Goal: Task Accomplishment & Management: Manage account settings

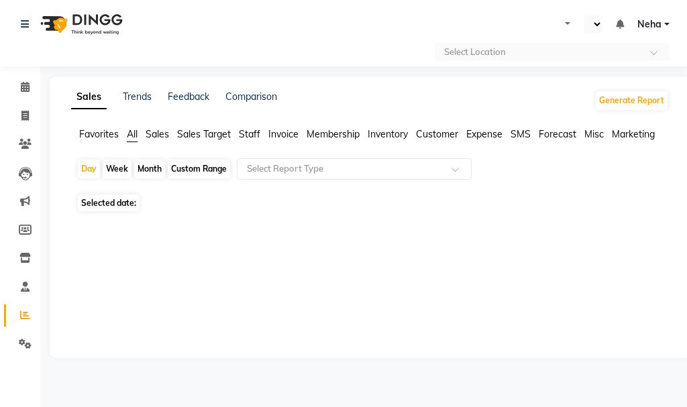
select select "en"
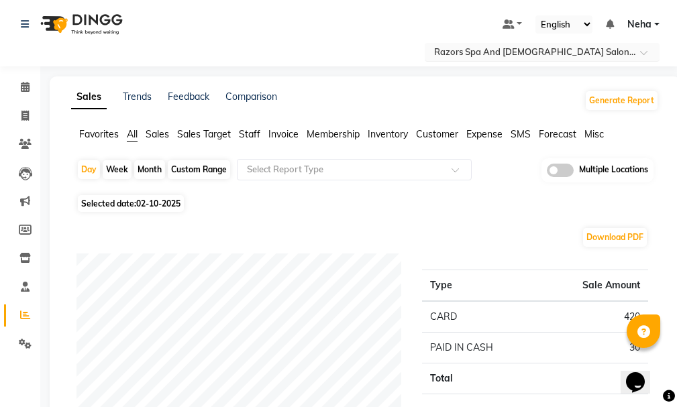
click at [536, 53] on input "text" at bounding box center [529, 52] width 195 height 13
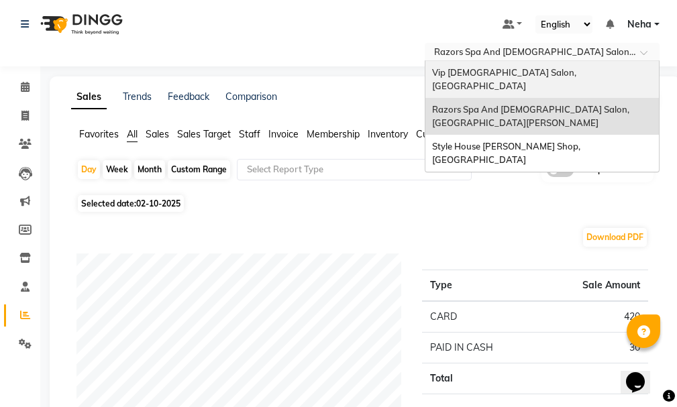
click at [537, 72] on span "Vip Gents Salon, Hor Al Anz East" at bounding box center [505, 79] width 146 height 24
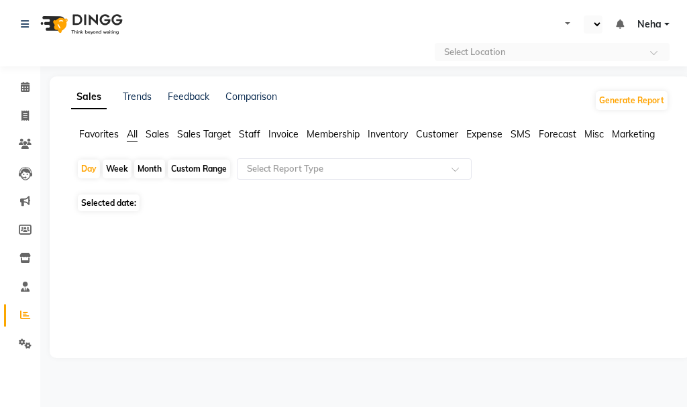
select select "en"
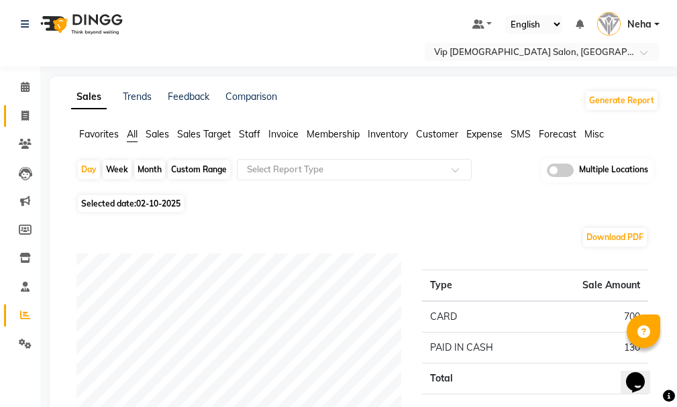
click at [26, 119] on icon at bounding box center [24, 116] width 7 height 10
select select "service"
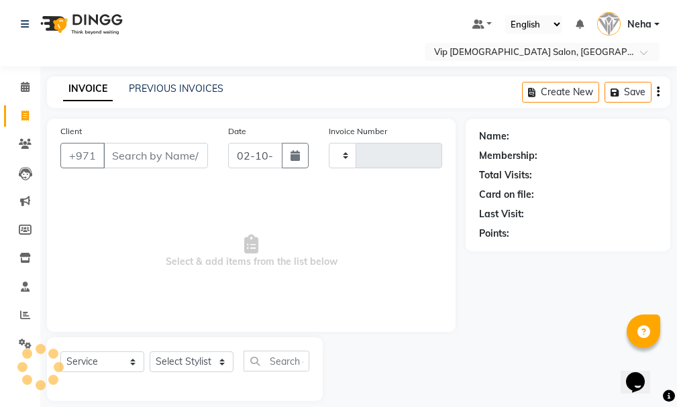
scroll to position [14, 0]
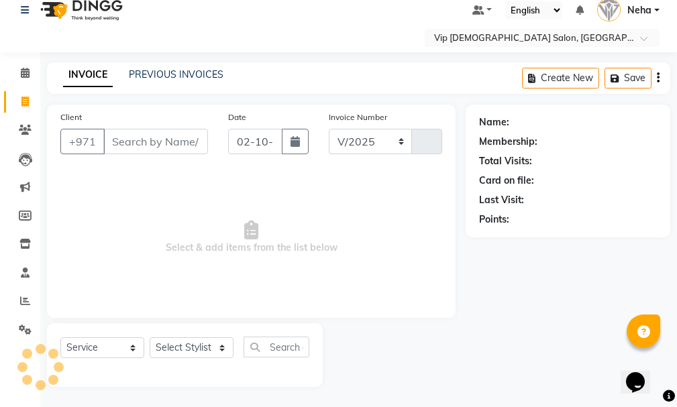
select select "8415"
type input "2102"
click at [185, 342] on select "Select Stylist" at bounding box center [192, 348] width 84 height 21
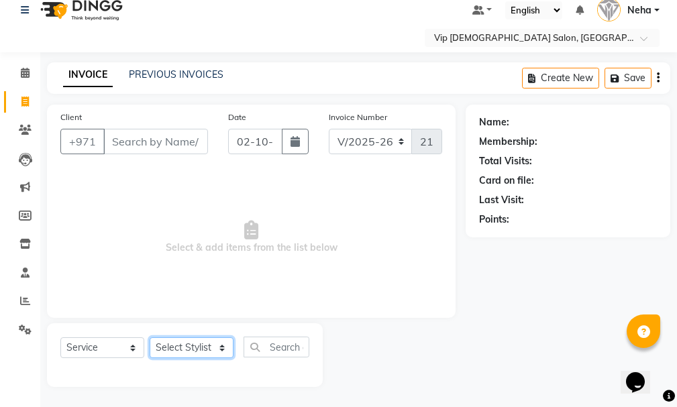
select select "81343"
click at [150, 338] on select "Select Stylist AHMED MOHAMED MOHAMED ELKHODARY ABDELHAMID Ali Rana Allauddin An…" at bounding box center [192, 348] width 84 height 21
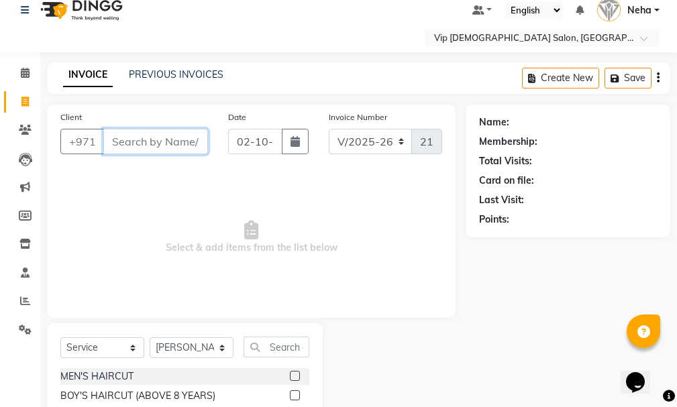
click at [140, 134] on input "Client" at bounding box center [155, 142] width 105 height 26
click at [276, 339] on input "text" at bounding box center [277, 347] width 66 height 21
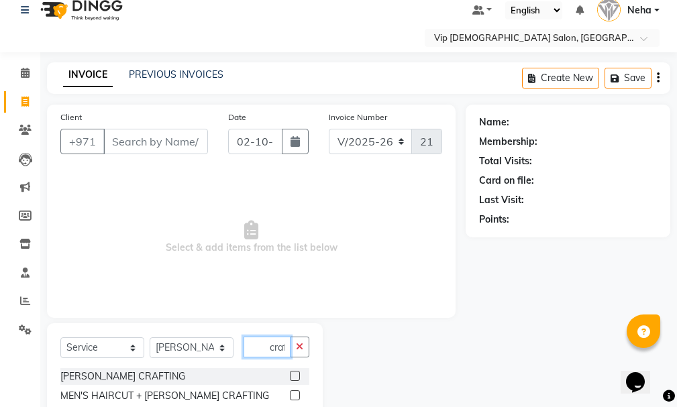
scroll to position [0, 1]
type input "craf"
click at [298, 369] on div at bounding box center [299, 376] width 19 height 17
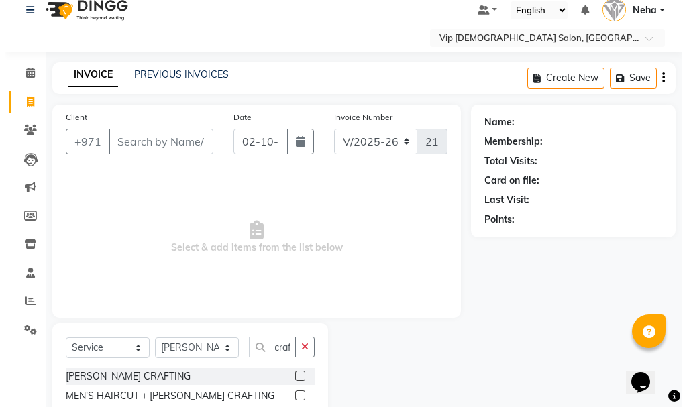
scroll to position [0, 0]
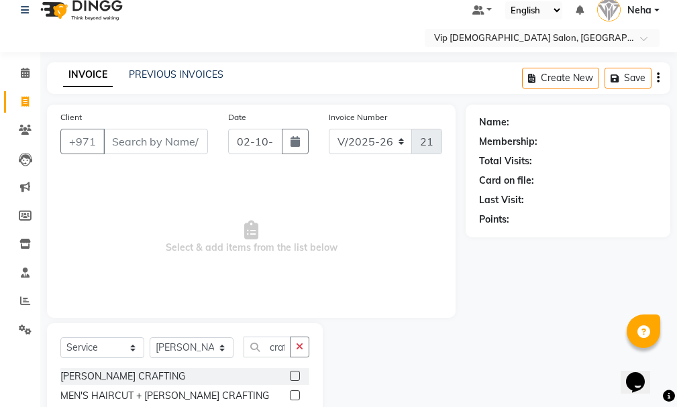
click at [296, 372] on label at bounding box center [295, 376] width 10 height 10
click at [296, 373] on input "checkbox" at bounding box center [294, 377] width 9 height 9
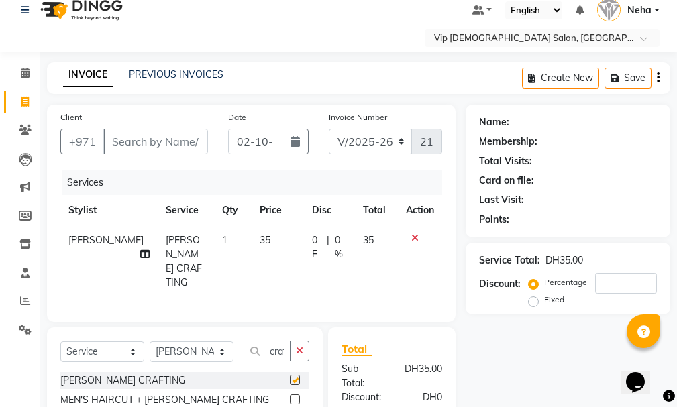
checkbox input "false"
click at [144, 136] on input "Client" at bounding box center [155, 142] width 105 height 26
type input "r"
type input "0"
type input "r"
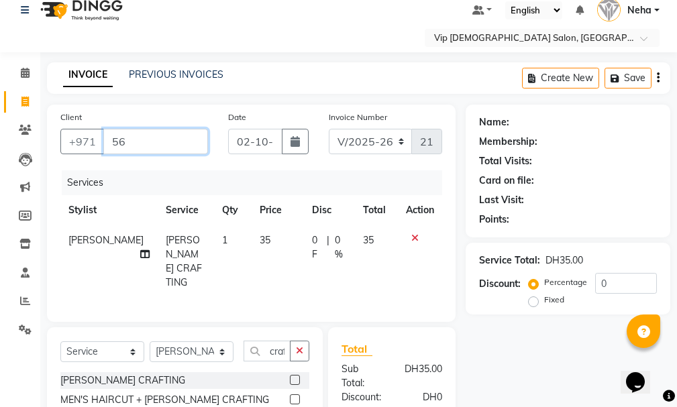
type input "5"
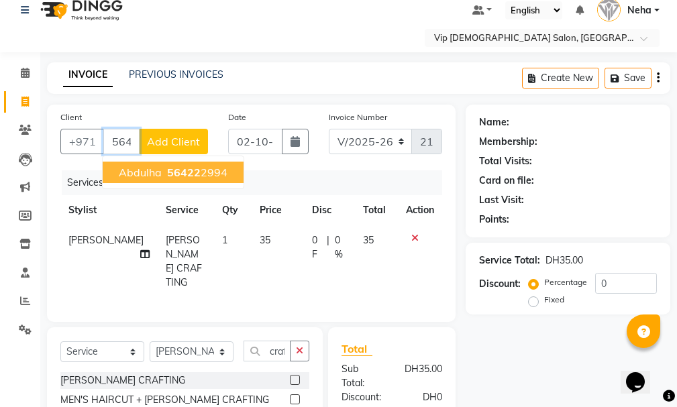
click at [192, 166] on span "56422" at bounding box center [184, 172] width 34 height 13
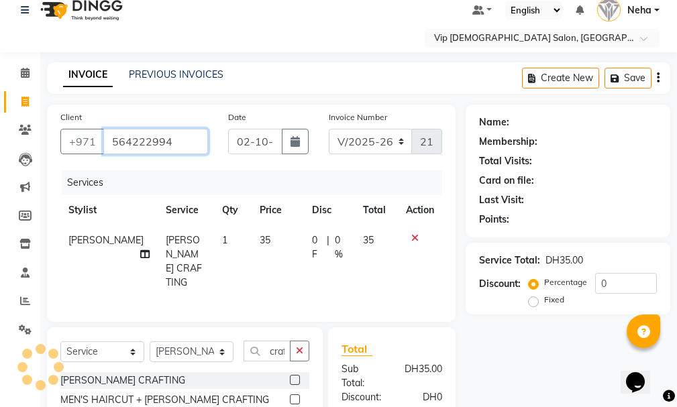
type input "564222994"
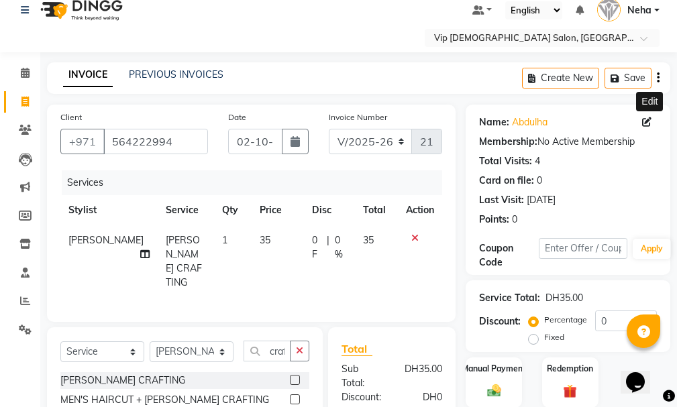
click at [646, 119] on icon at bounding box center [646, 121] width 9 height 9
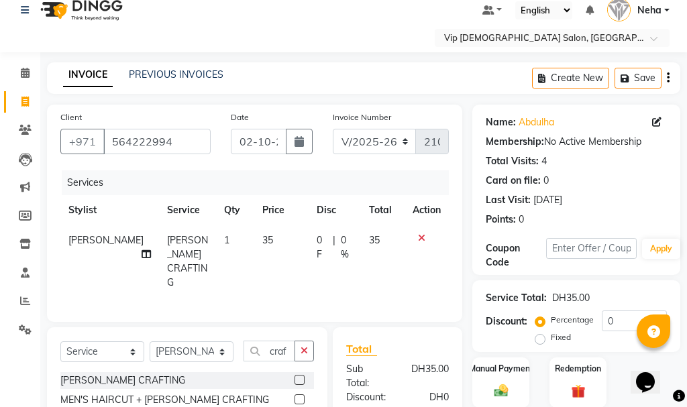
select select "male"
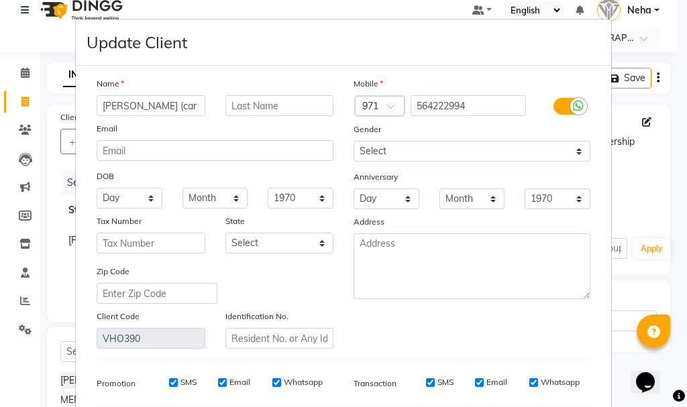
type input "Abdulha (car rent)"
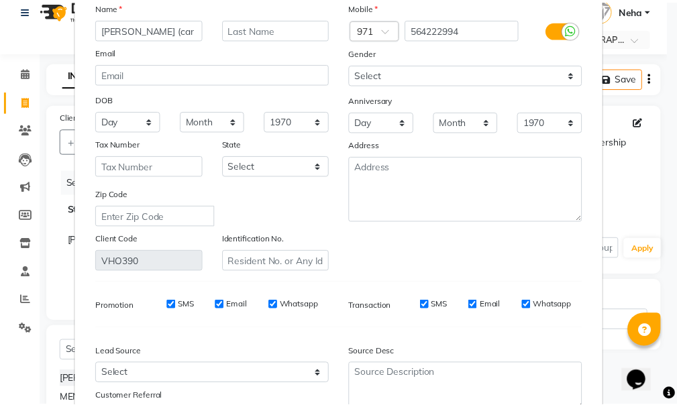
scroll to position [188, 0]
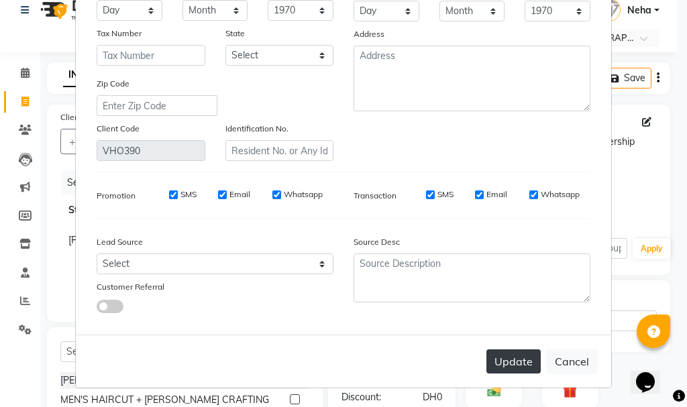
click at [505, 364] on button "Update" at bounding box center [514, 362] width 54 height 24
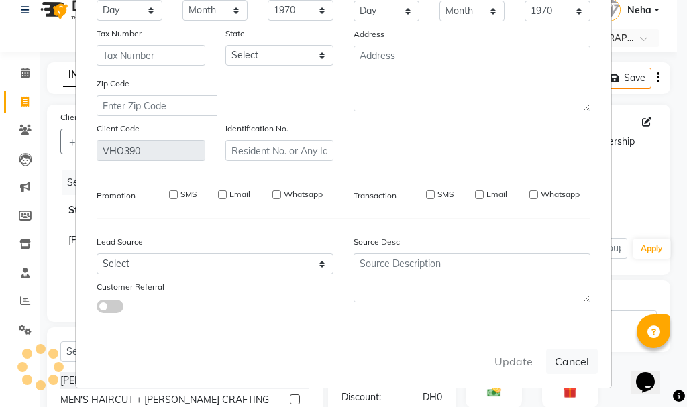
select select
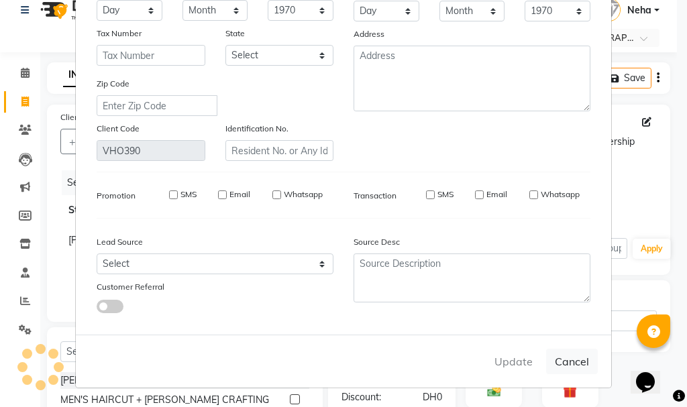
select select
checkbox input "false"
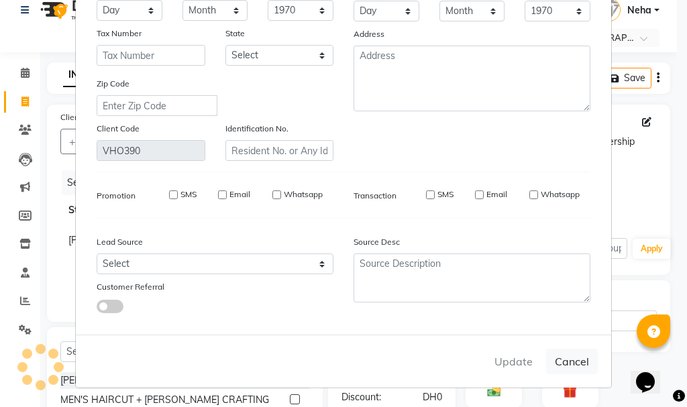
checkbox input "false"
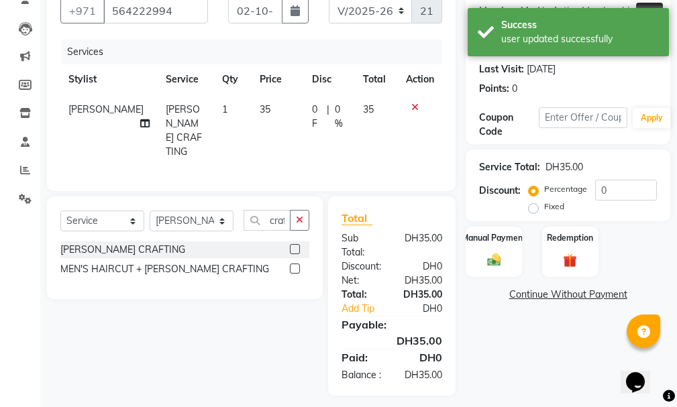
scroll to position [164, 0]
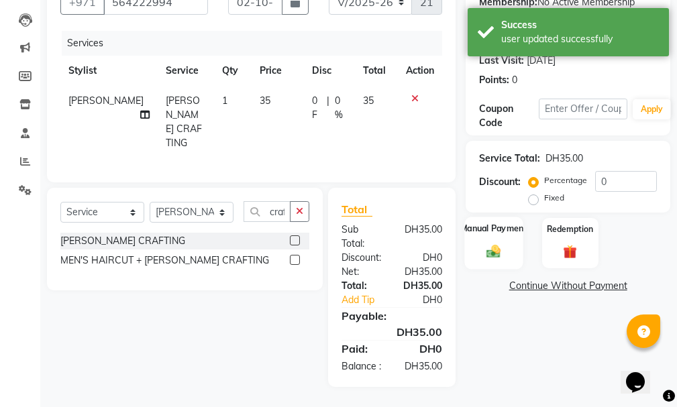
click at [495, 228] on div "Manual Payment" at bounding box center [494, 243] width 58 height 52
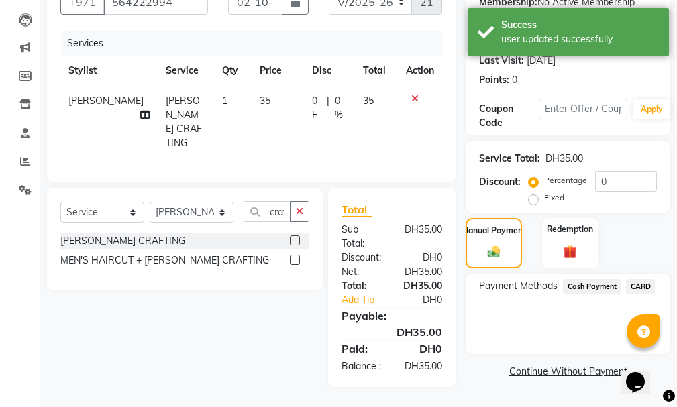
click at [639, 279] on span "CARD" at bounding box center [640, 286] width 29 height 15
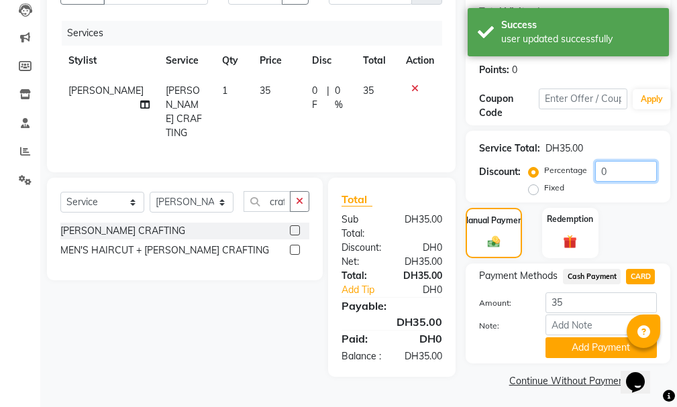
click at [677, 219] on html "Select Location × Vip Gents Salon, Hor Al Anz East Default Panel My Panel Engli…" at bounding box center [338, 39] width 677 height 407
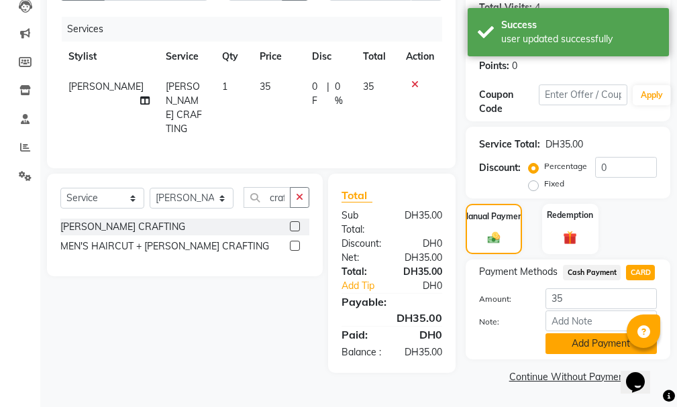
click at [589, 342] on button "Add Payment" at bounding box center [601, 344] width 111 height 21
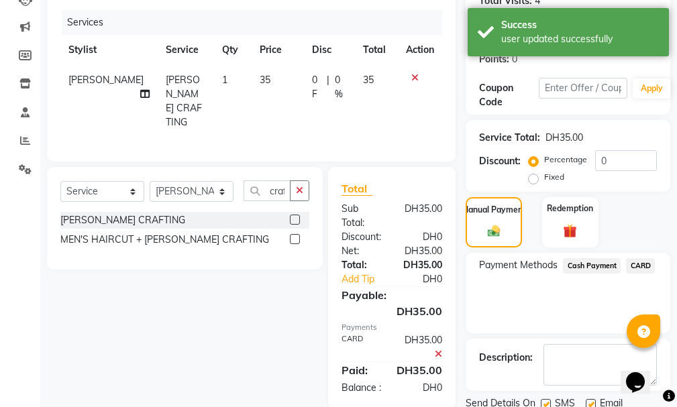
scroll to position [197, 0]
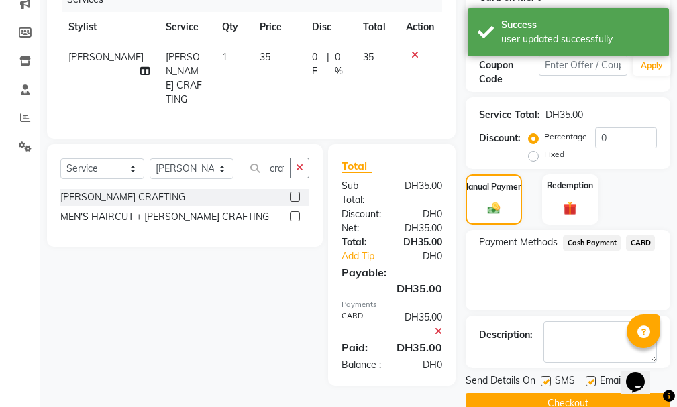
click at [571, 398] on button "Checkout" at bounding box center [568, 403] width 205 height 21
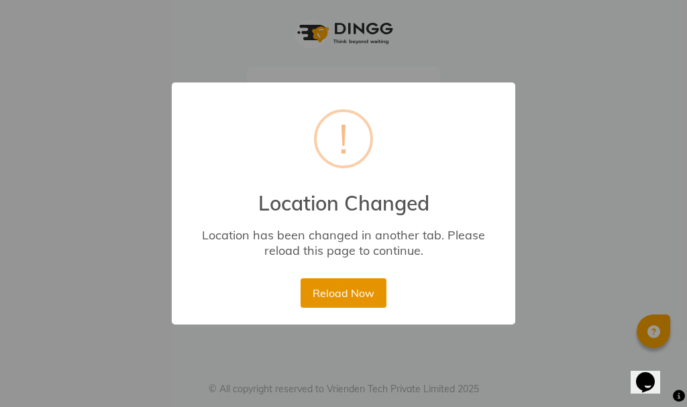
click at [343, 297] on button "Reload Now" at bounding box center [343, 294] width 85 height 30
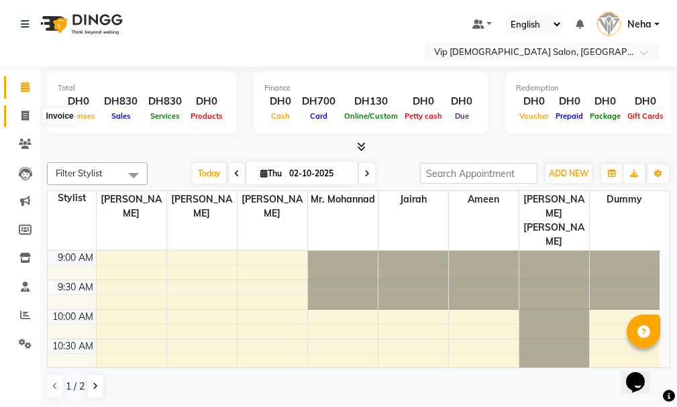
click at [30, 122] on span at bounding box center [24, 116] width 23 height 15
select select "service"
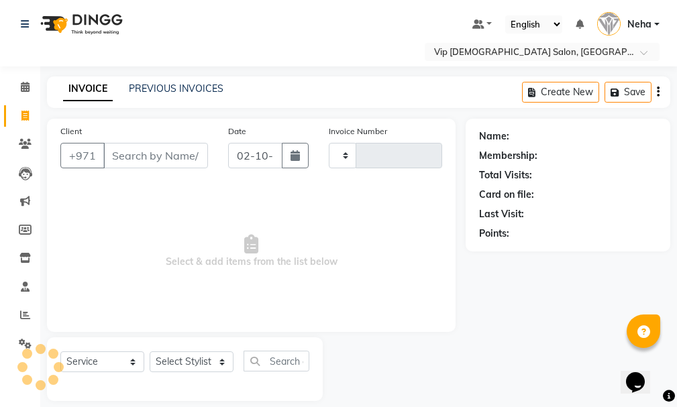
type input "2102"
select select "8415"
click at [179, 358] on select "Select Stylist" at bounding box center [192, 362] width 84 height 21
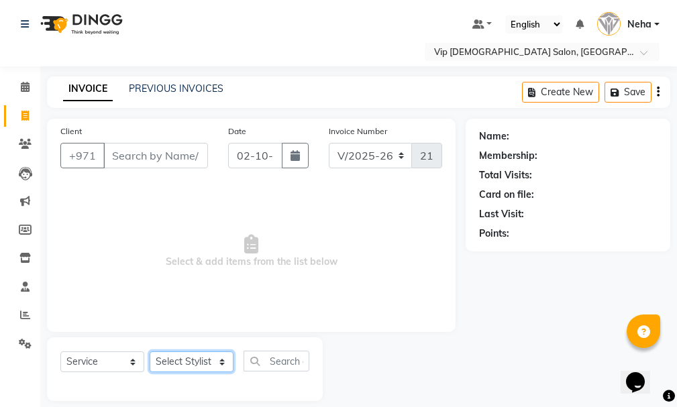
select select "81364"
click at [150, 352] on select "Select Stylist AHMED MOHAMED MOHAMED ELKHODARY ABDELHAMID Ali Rana Allauddin An…" at bounding box center [192, 362] width 84 height 21
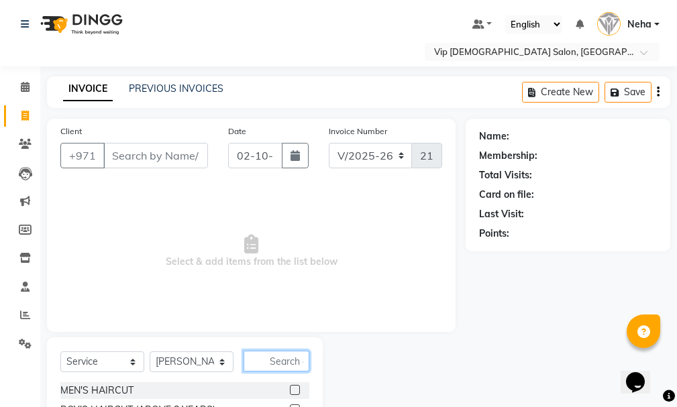
click at [279, 359] on input "text" at bounding box center [277, 361] width 66 height 21
type input "craf"
click at [294, 393] on label at bounding box center [295, 390] width 10 height 10
click at [294, 393] on input "checkbox" at bounding box center [294, 391] width 9 height 9
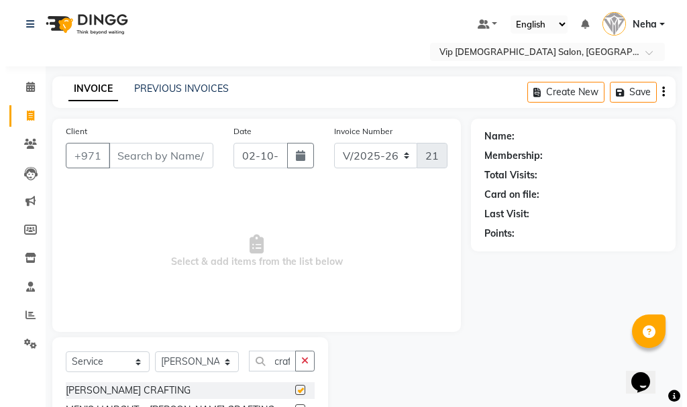
scroll to position [0, 0]
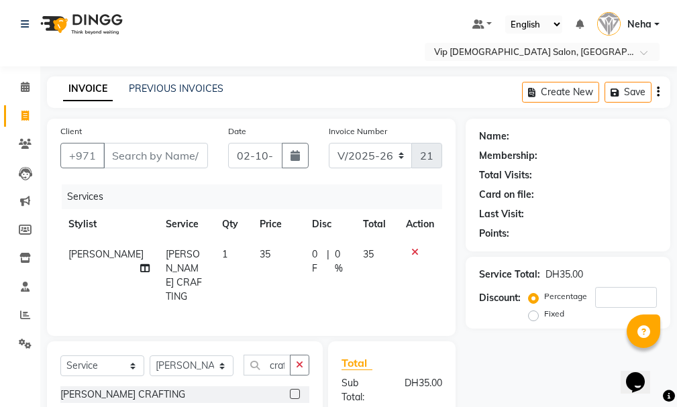
checkbox input "false"
click at [162, 147] on input "Client" at bounding box center [155, 156] width 105 height 26
type input "a"
type input "0"
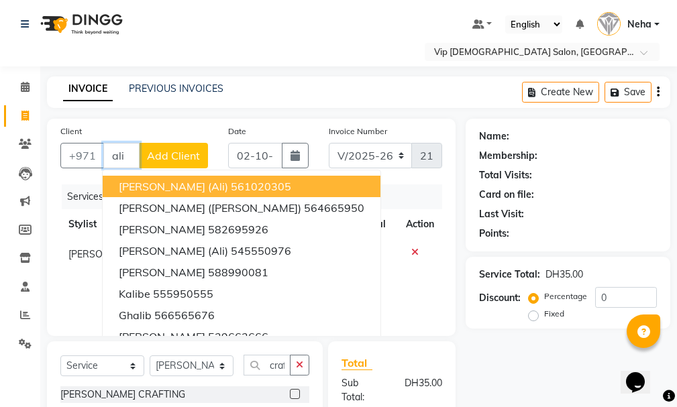
click at [146, 229] on span "MOHAMMAD ALI" at bounding box center [162, 229] width 87 height 13
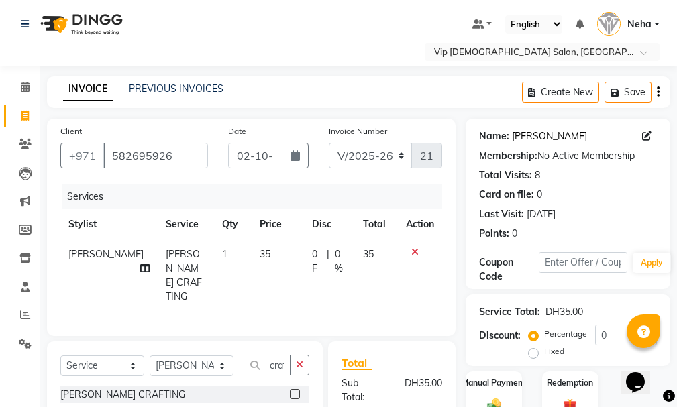
click at [558, 134] on link "Mohammad Ali" at bounding box center [549, 137] width 75 height 14
click at [144, 158] on input "582695926" at bounding box center [155, 156] width 105 height 26
click at [142, 161] on input "582695926" at bounding box center [155, 156] width 105 height 26
paste input "971555596792"
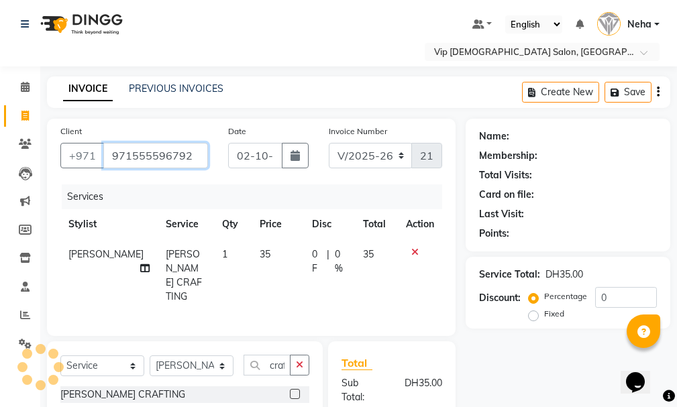
type input "971555596792"
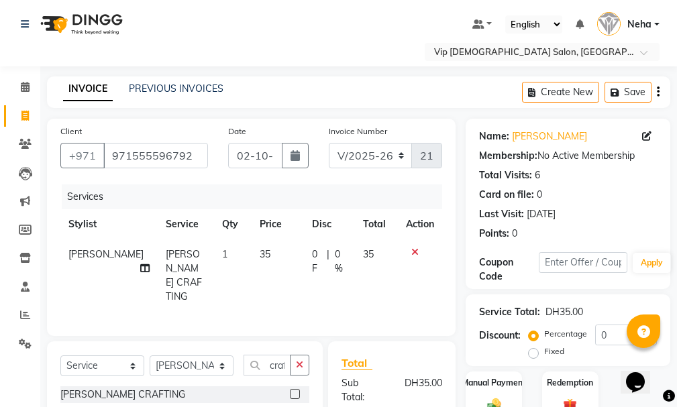
click at [648, 135] on icon at bounding box center [646, 136] width 9 height 9
select select "male"
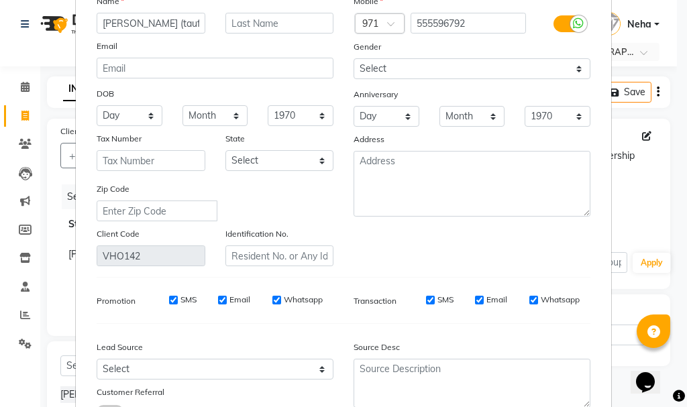
scroll to position [54, 0]
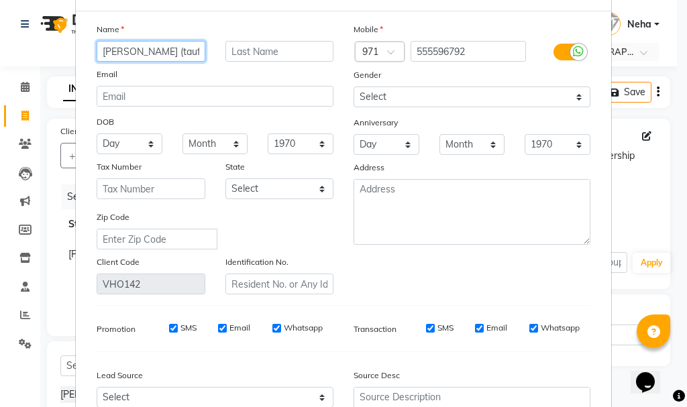
click at [103, 47] on input "Ali (taufeeq)" at bounding box center [151, 51] width 109 height 21
click at [110, 50] on input "Ali (taufeeq)" at bounding box center [151, 51] width 109 height 21
type input "Ali sir (taufeeq)"
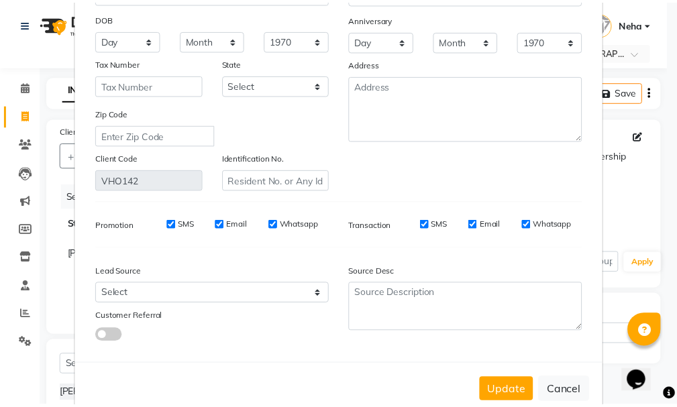
scroll to position [188, 0]
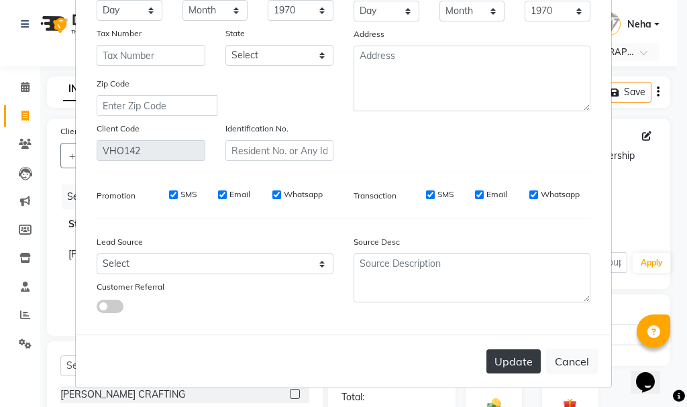
click at [513, 361] on button "Update" at bounding box center [514, 362] width 54 height 24
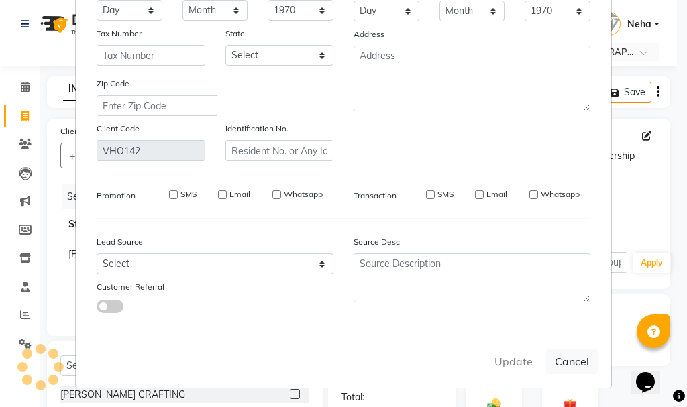
type input "555596792"
select select
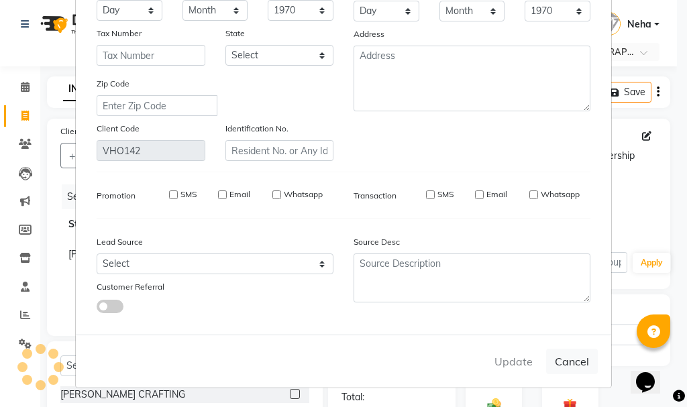
select select
checkbox input "false"
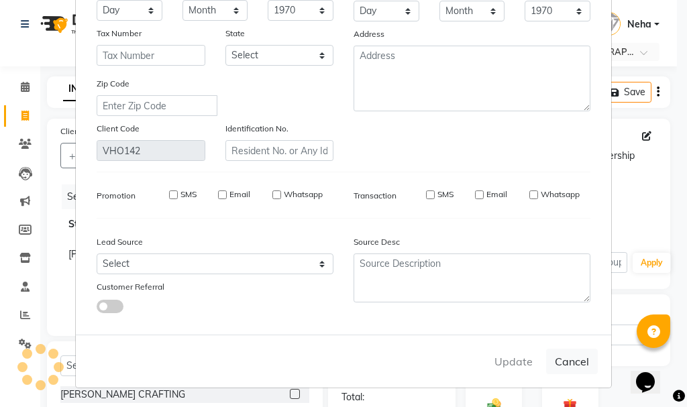
checkbox input "false"
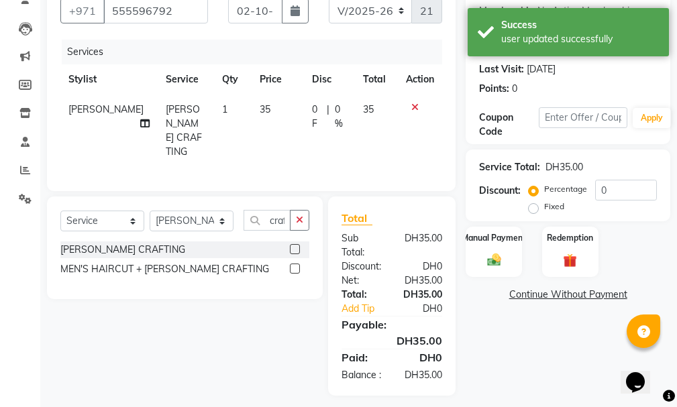
scroll to position [164, 0]
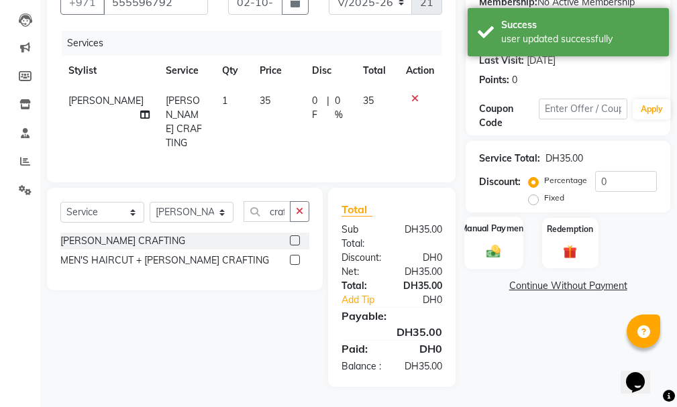
click at [490, 225] on label "Manual Payment" at bounding box center [493, 228] width 67 height 13
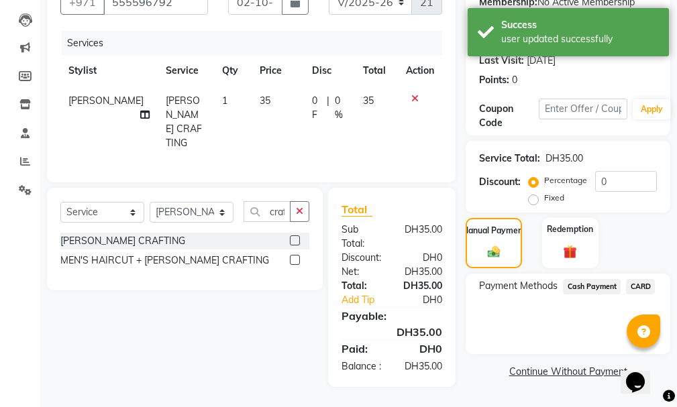
click at [595, 279] on span "Cash Payment" at bounding box center [592, 286] width 58 height 15
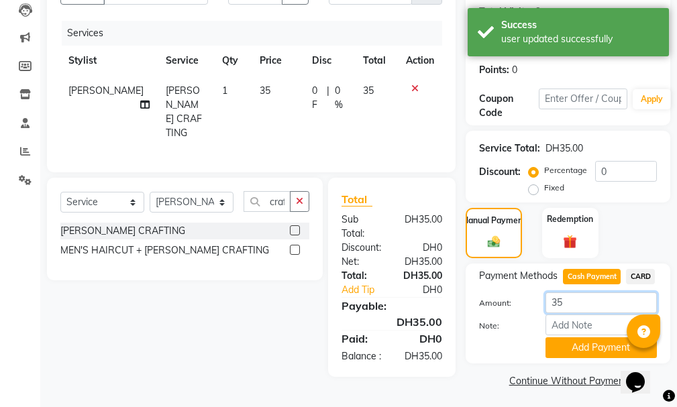
click at [585, 297] on input "35" at bounding box center [601, 303] width 111 height 21
type input "3"
type input "50"
click at [579, 340] on button "Add Payment" at bounding box center [601, 348] width 111 height 21
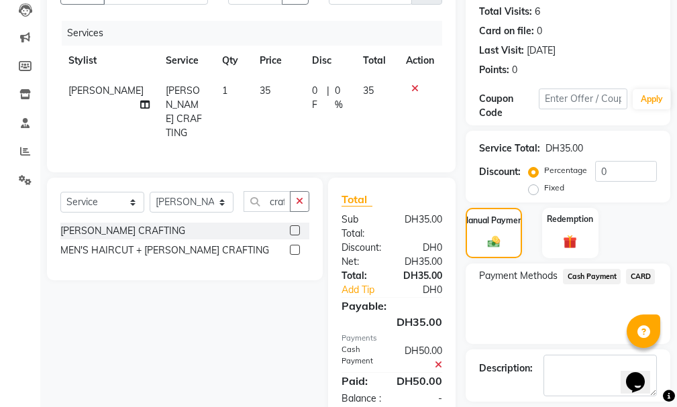
scroll to position [224, 0]
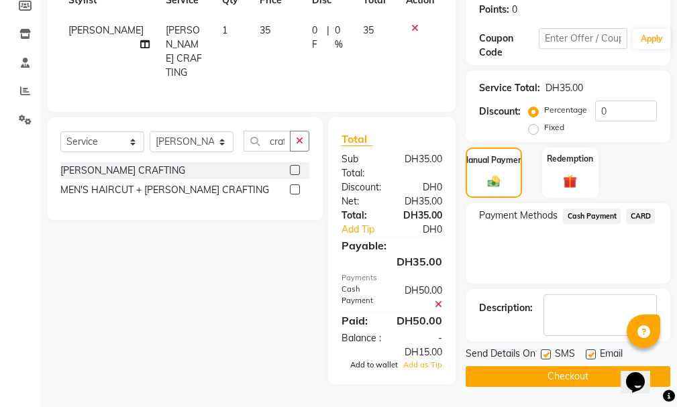
click at [375, 360] on span "Add to wallet" at bounding box center [374, 364] width 48 height 9
click at [543, 383] on button "Checkout" at bounding box center [568, 376] width 205 height 21
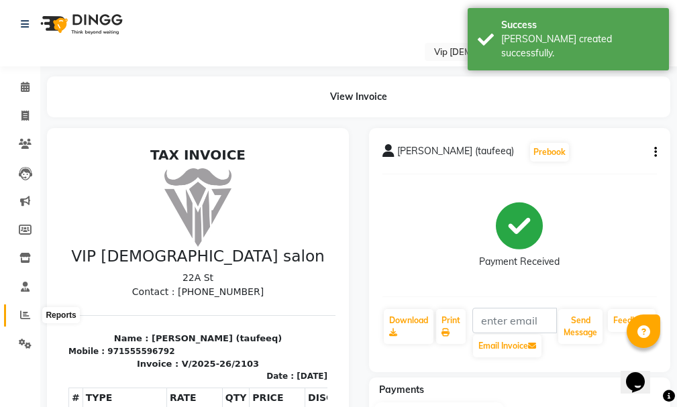
click at [24, 308] on span at bounding box center [24, 315] width 23 height 15
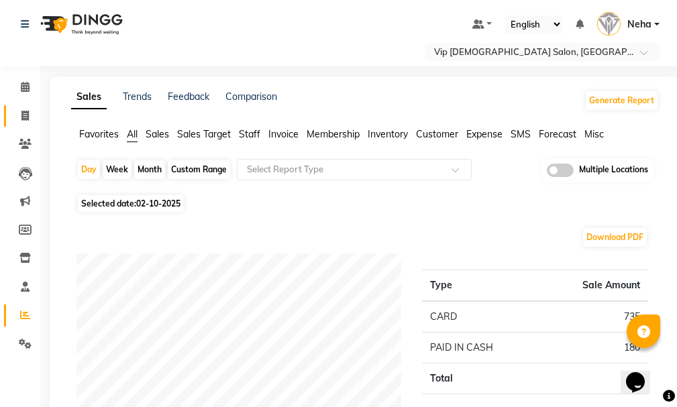
click at [31, 113] on span at bounding box center [24, 116] width 23 height 15
select select "service"
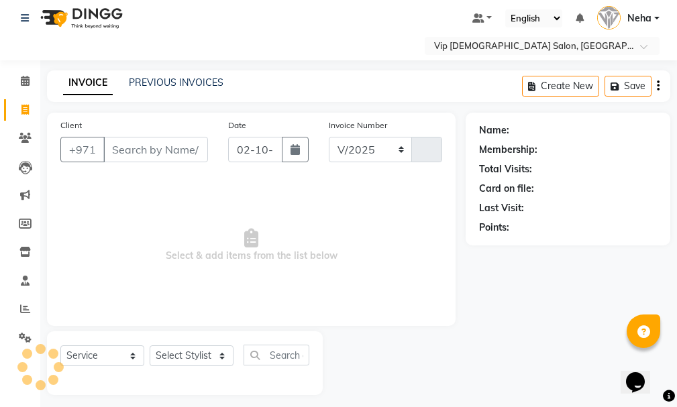
select select "8415"
type input "2104"
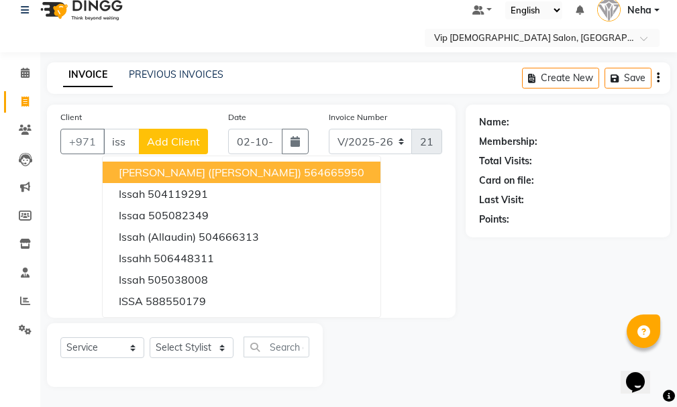
click at [136, 168] on span "Issac (Ali)" at bounding box center [210, 172] width 183 height 13
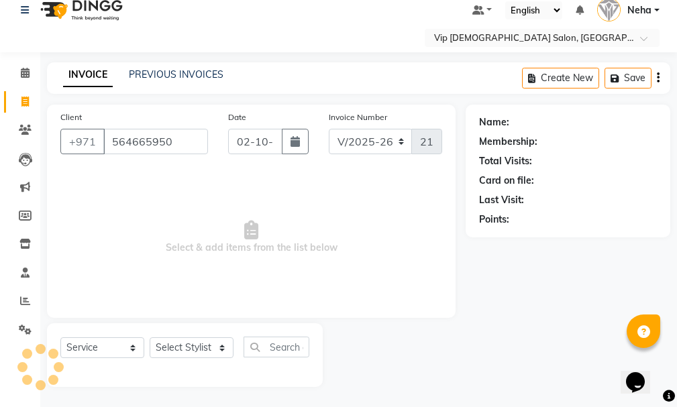
type input "564665950"
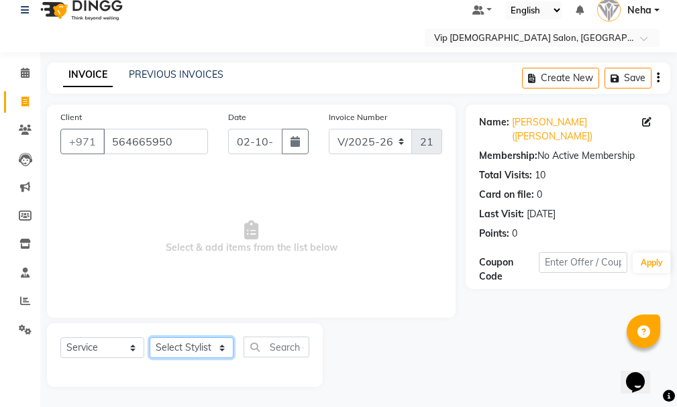
click at [185, 343] on select "Select Stylist AHMED MOHAMED MOHAMED ELKHODARY ABDELHAMID Ali Rana Allauddin An…" at bounding box center [192, 348] width 84 height 21
select select "81343"
click at [150, 338] on select "Select Stylist AHMED MOHAMED MOHAMED ELKHODARY ABDELHAMID Ali Rana Allauddin An…" at bounding box center [192, 348] width 84 height 21
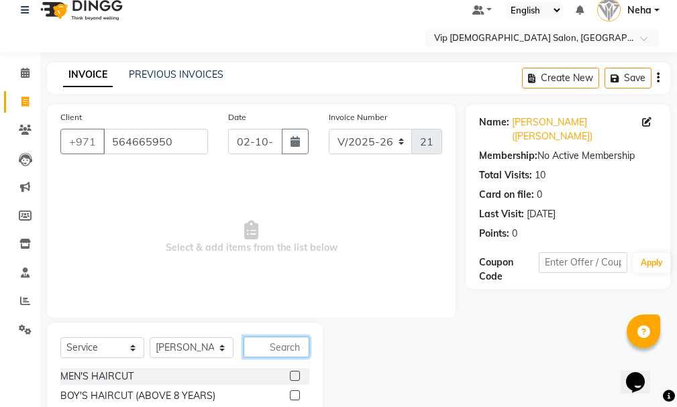
click at [268, 344] on input "text" at bounding box center [277, 347] width 66 height 21
type input "trim"
click at [295, 395] on label at bounding box center [295, 396] width 10 height 10
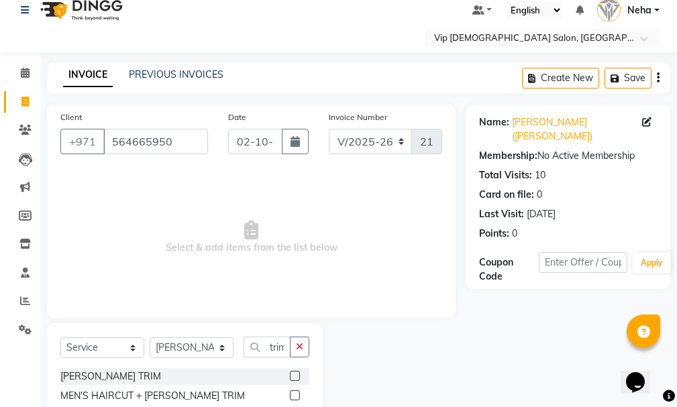
click at [295, 395] on input "checkbox" at bounding box center [294, 396] width 9 height 9
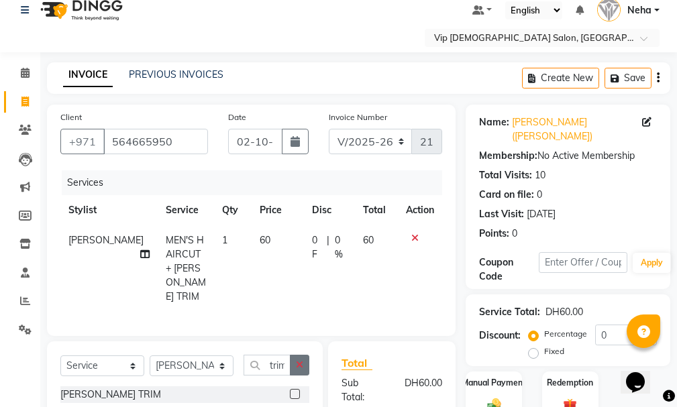
checkbox input "false"
click at [307, 358] on button "button" at bounding box center [299, 365] width 19 height 21
type input "color"
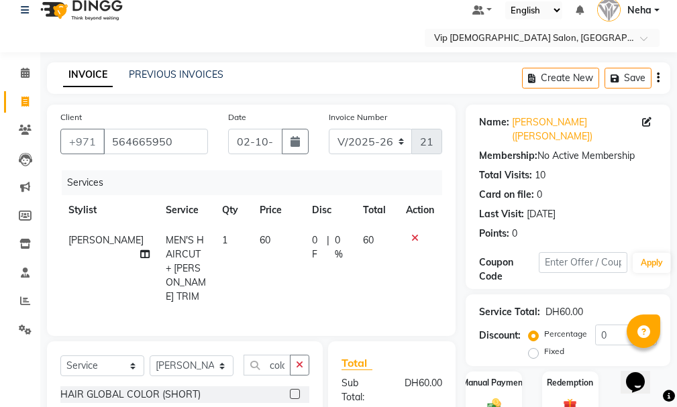
drag, startPoint x: 677, startPoint y: 66, endPoint x: 677, endPoint y: 85, distance: 18.8
click at [677, 85] on html "Select Location × Vip Gents Salon, Hor Al Anz East Default Panel My Panel Engli…" at bounding box center [338, 189] width 677 height 407
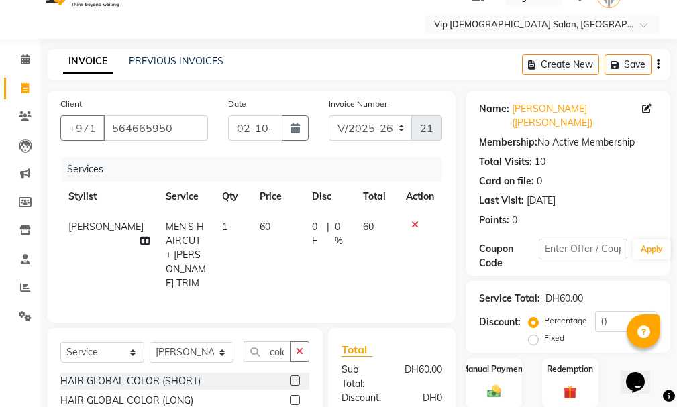
scroll to position [56, 0]
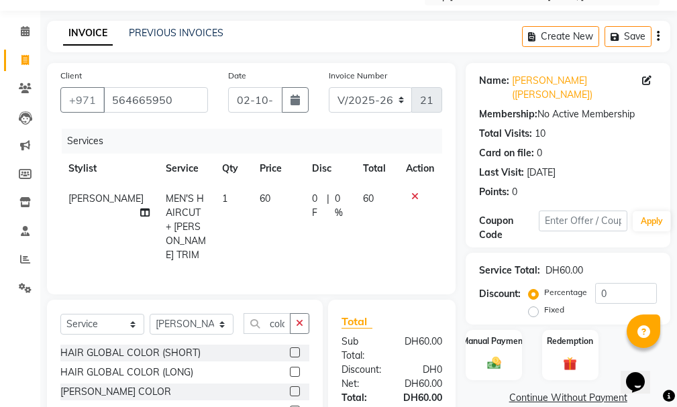
click at [295, 387] on label at bounding box center [295, 392] width 10 height 10
click at [295, 388] on input "checkbox" at bounding box center [294, 392] width 9 height 9
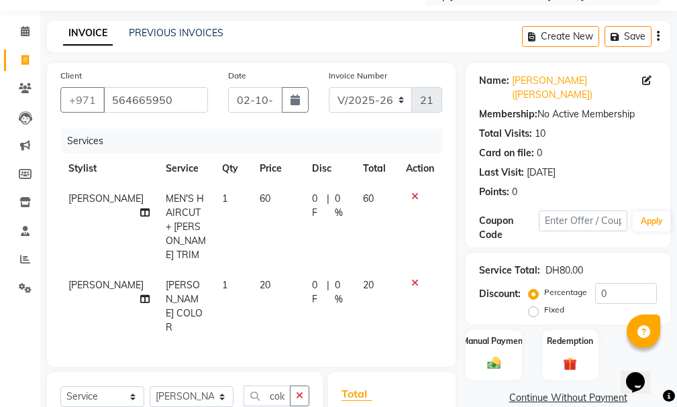
checkbox input "false"
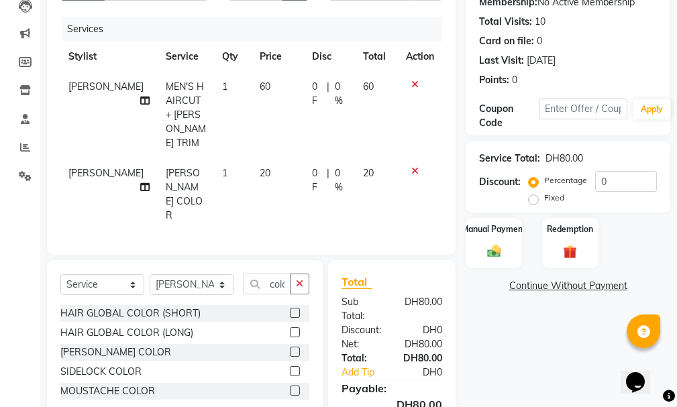
scroll to position [222, 0]
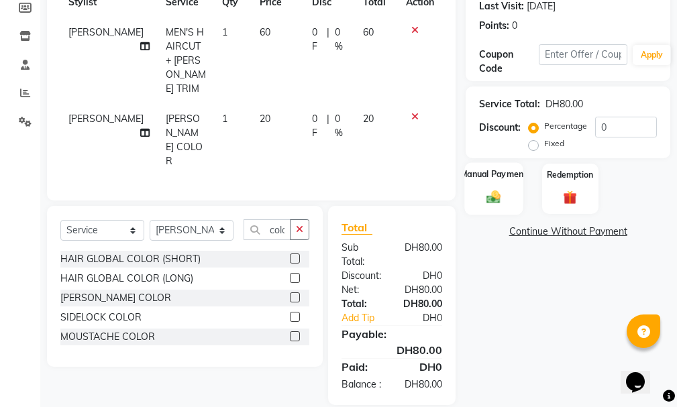
click at [495, 171] on div "Manual Payment" at bounding box center [494, 188] width 58 height 52
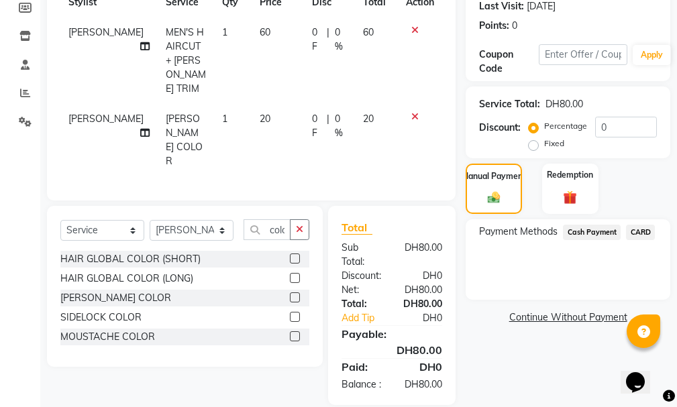
click at [597, 225] on span "Cash Payment" at bounding box center [592, 232] width 58 height 15
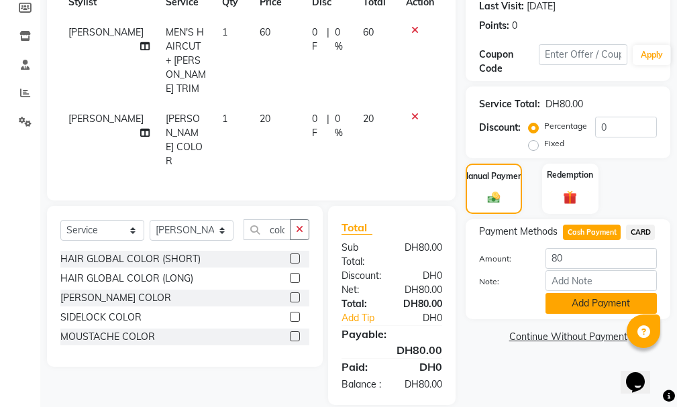
click at [599, 293] on button "Add Payment" at bounding box center [601, 303] width 111 height 21
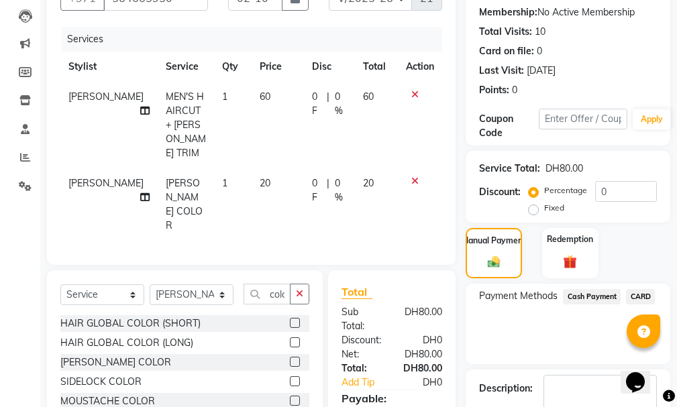
scroll to position [128, 0]
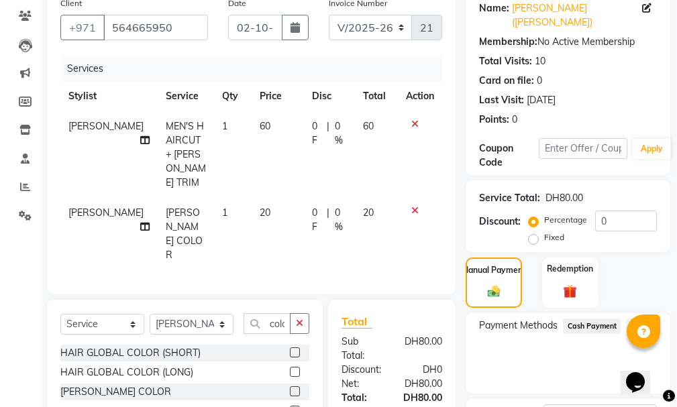
click at [85, 122] on span "[PERSON_NAME]" at bounding box center [105, 126] width 75 height 12
select select "81343"
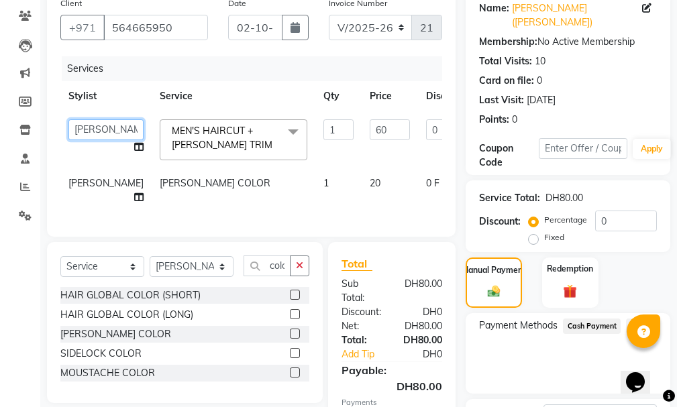
click at [76, 124] on select "AHMED MOHAMED MOHAMED ELKHODARY ABDELHAMID Ali Rana Allauddin Anwar Ali Ameen A…" at bounding box center [105, 129] width 75 height 21
select select "81364"
click at [72, 189] on span "[PERSON_NAME]" at bounding box center [105, 183] width 75 height 12
select select "81343"
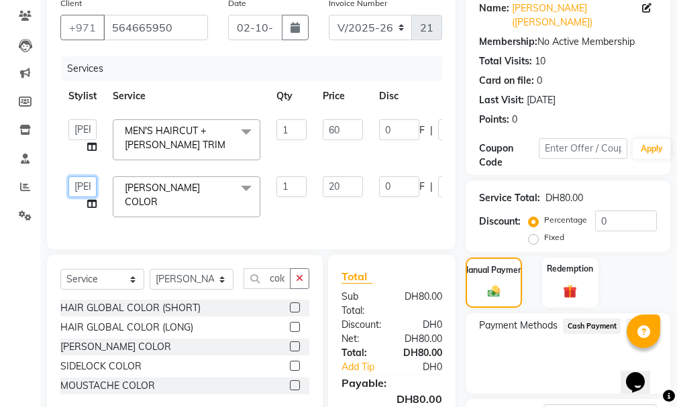
click at [83, 188] on select "AHMED MOHAMED MOHAMED ELKHODARY ABDELHAMID Ali Rana Allauddin Anwar Ali Ameen A…" at bounding box center [82, 187] width 28 height 21
select select "81364"
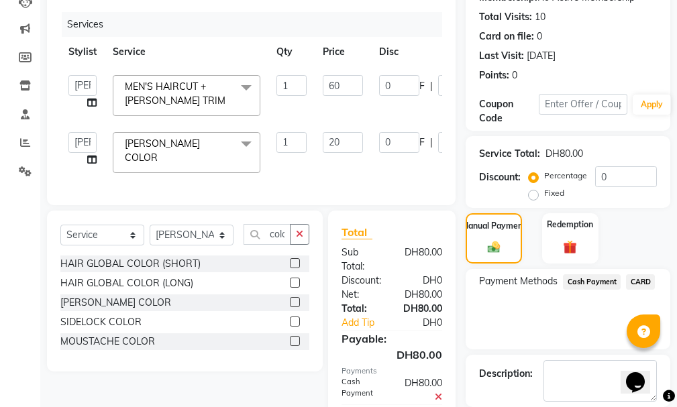
scroll to position [256, 0]
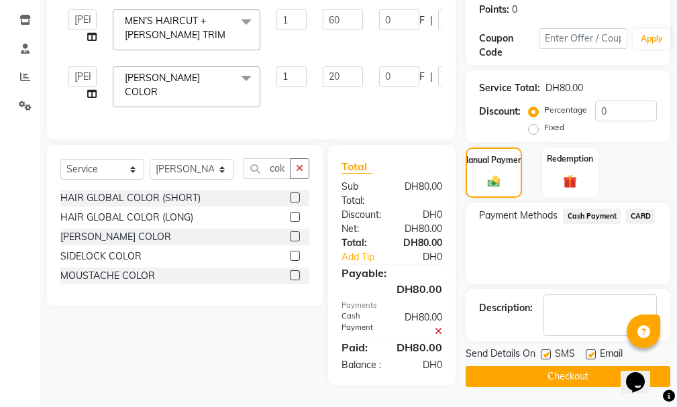
click at [436, 327] on icon at bounding box center [438, 331] width 7 height 9
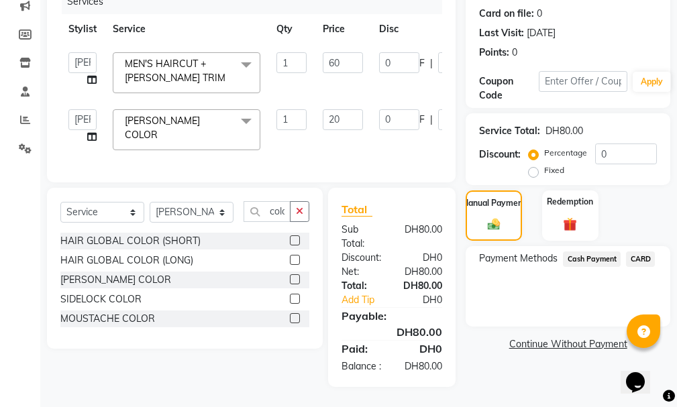
click at [603, 252] on span "Cash Payment" at bounding box center [592, 259] width 58 height 15
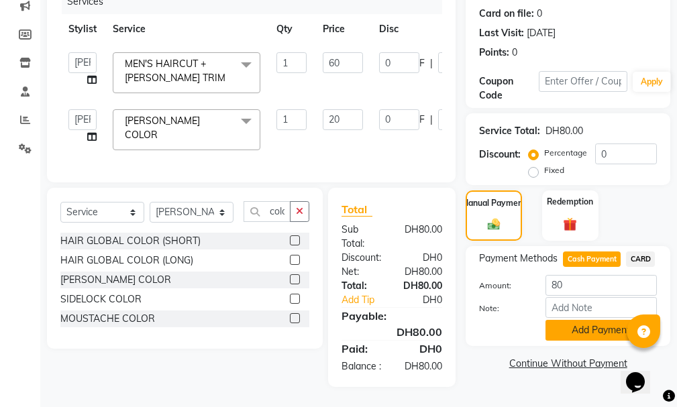
click at [609, 320] on button "Add Payment" at bounding box center [601, 330] width 111 height 21
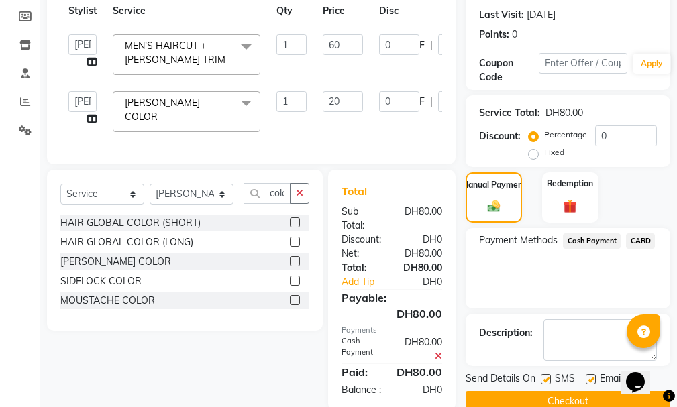
click at [569, 391] on button "Checkout" at bounding box center [568, 401] width 205 height 21
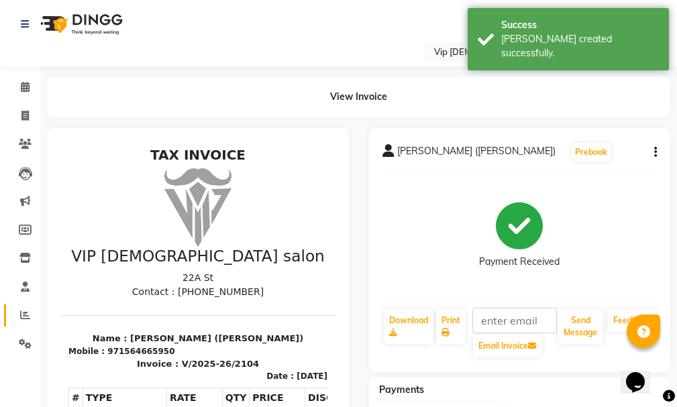
click at [23, 315] on icon at bounding box center [25, 315] width 10 height 10
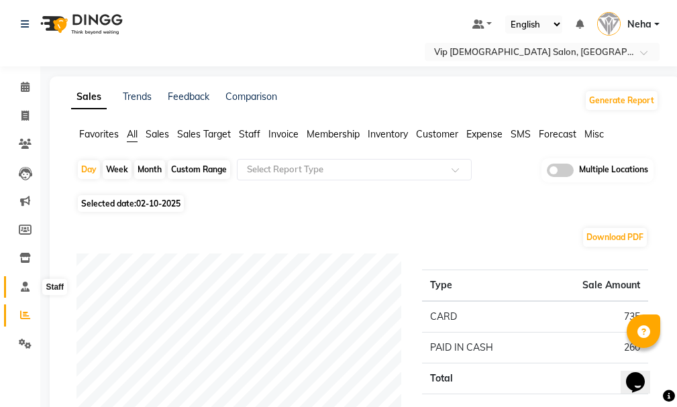
click at [27, 287] on icon at bounding box center [25, 287] width 9 height 10
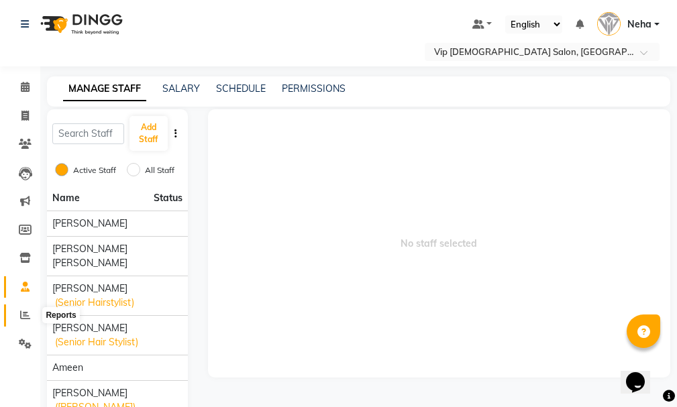
click at [20, 315] on icon at bounding box center [25, 315] width 10 height 10
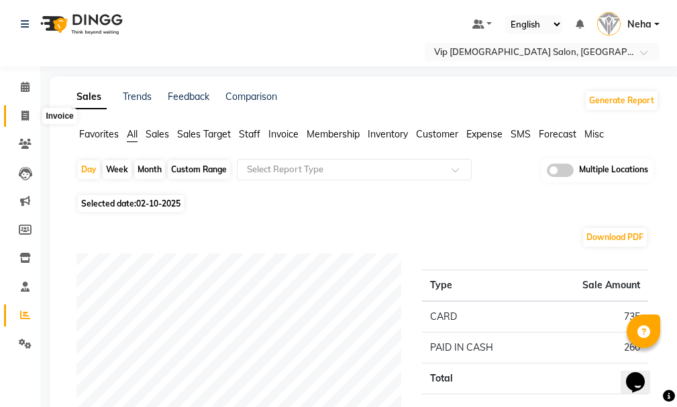
click at [29, 117] on span at bounding box center [24, 116] width 23 height 15
select select "service"
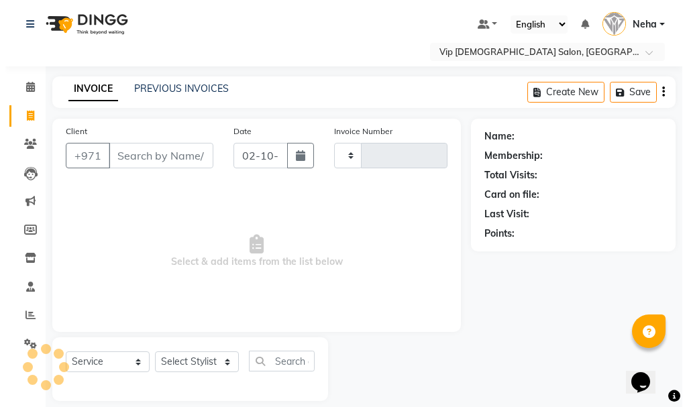
scroll to position [14, 0]
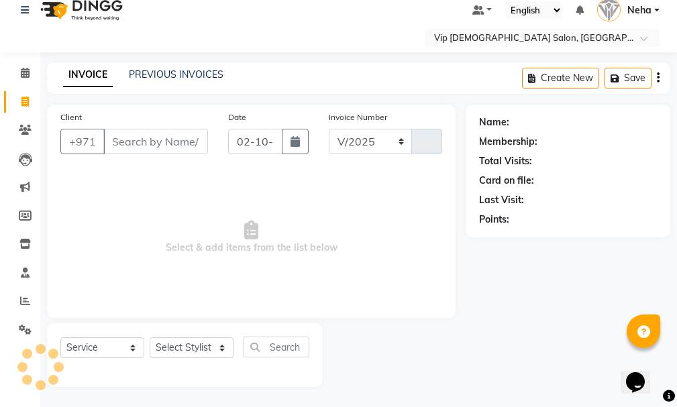
select select "8415"
type input "2105"
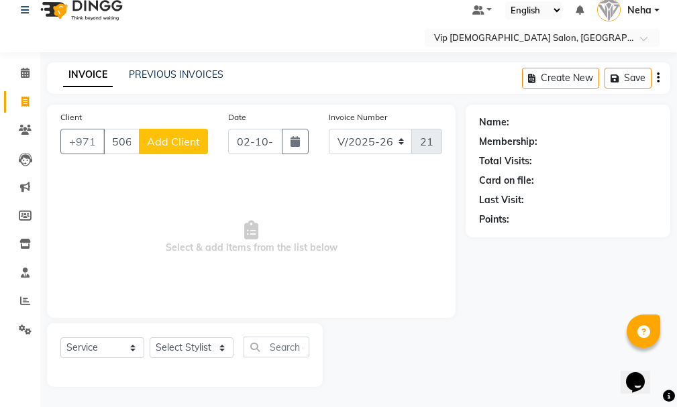
type input "506972428"
click at [178, 146] on span "Add Client" at bounding box center [173, 141] width 53 height 13
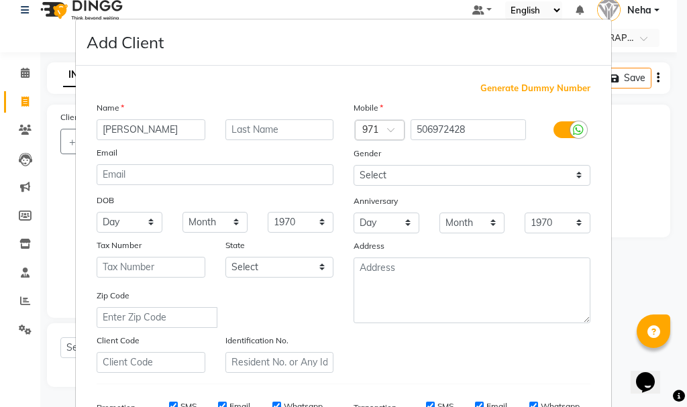
type input "Ahmed"
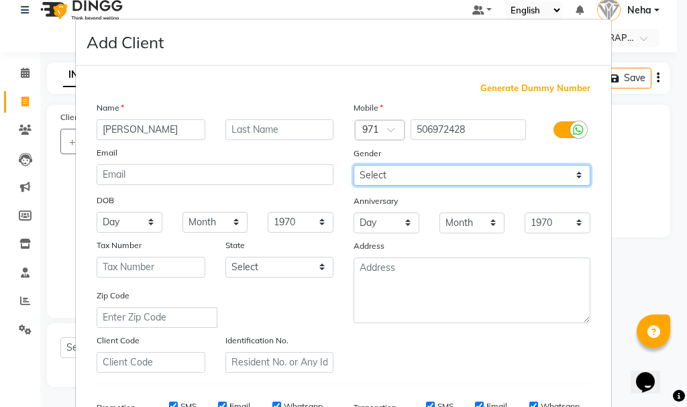
click at [507, 173] on select "Select Male Female Other Prefer Not To Say" at bounding box center [472, 175] width 237 height 21
select select "male"
click at [354, 165] on select "Select Male Female Other Prefer Not To Say" at bounding box center [472, 175] width 237 height 21
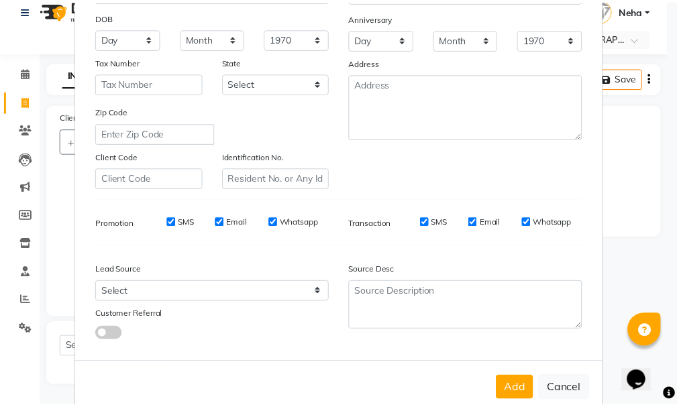
scroll to position [212, 0]
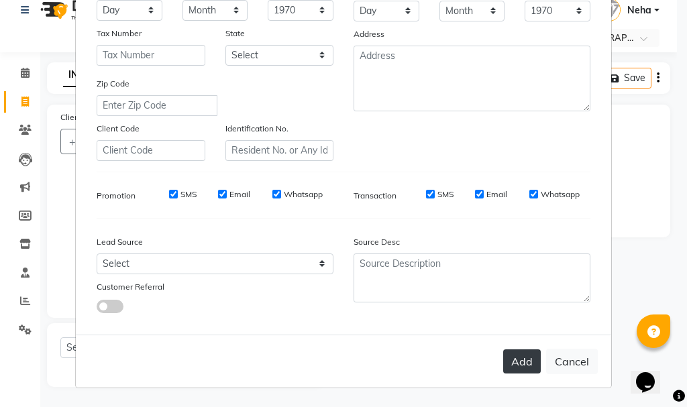
click at [512, 357] on button "Add" at bounding box center [522, 362] width 38 height 24
select select
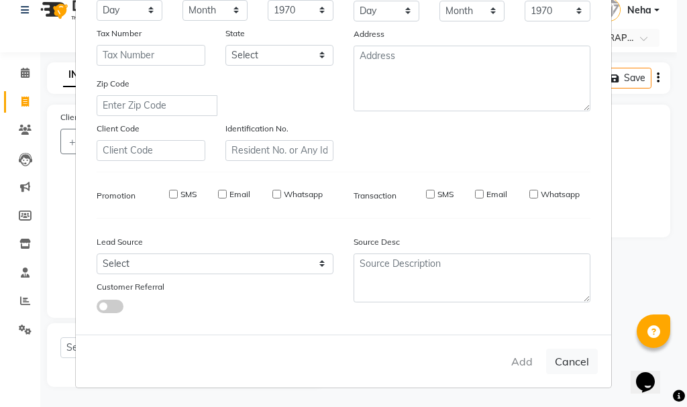
select select
checkbox input "false"
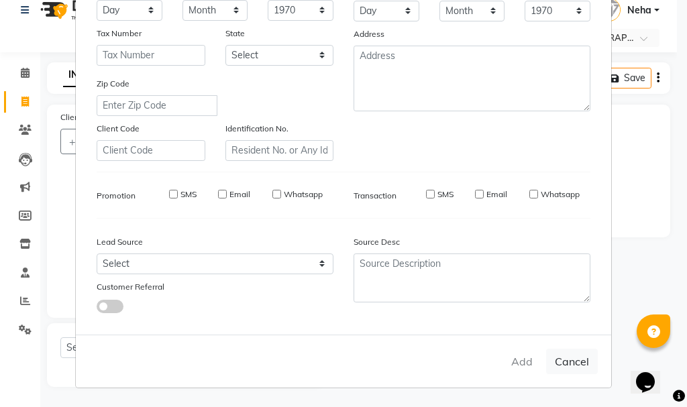
checkbox input "false"
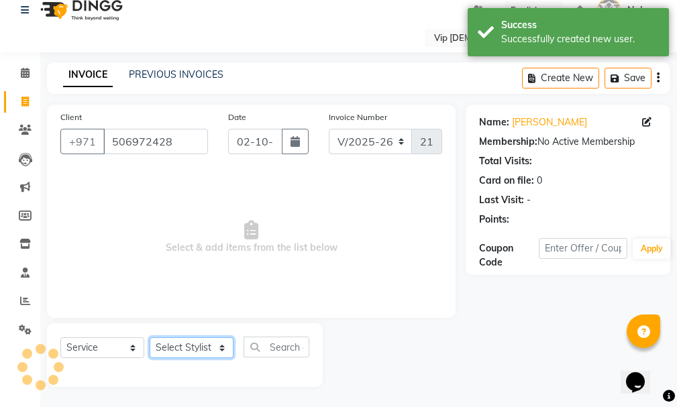
click at [184, 342] on select "Select Stylist AHMED MOHAMED MOHAMED ELKHODARY ABDELHAMID Ali Rana Allauddin An…" at bounding box center [192, 348] width 84 height 21
select select "91106"
click at [150, 338] on select "Select Stylist AHMED MOHAMED MOHAMED ELKHODARY ABDELHAMID Ali Rana Allauddin An…" at bounding box center [192, 348] width 84 height 21
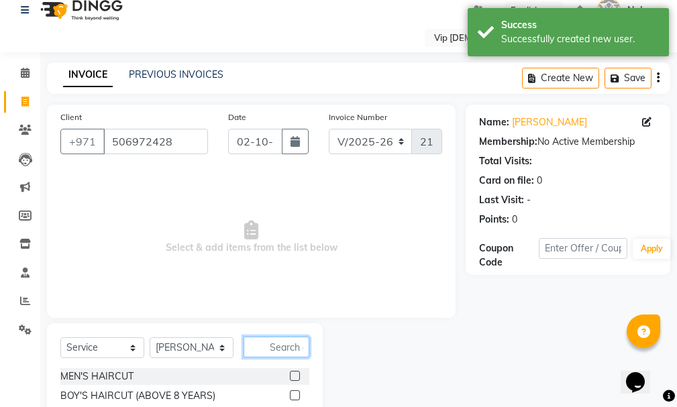
click at [277, 343] on input "text" at bounding box center [277, 347] width 66 height 21
type input "craf"
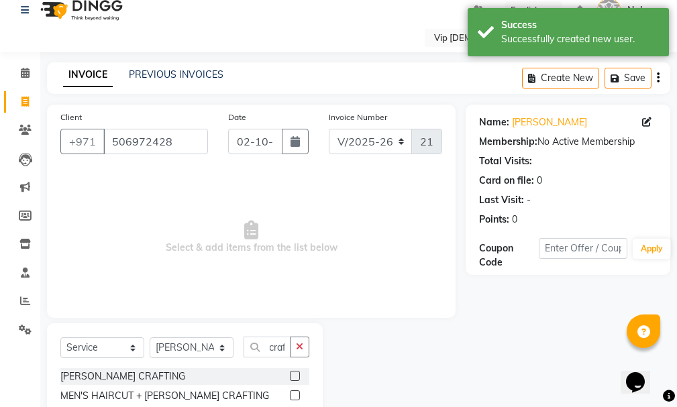
scroll to position [0, 0]
click at [293, 393] on label at bounding box center [295, 396] width 10 height 10
click at [293, 393] on input "checkbox" at bounding box center [294, 396] width 9 height 9
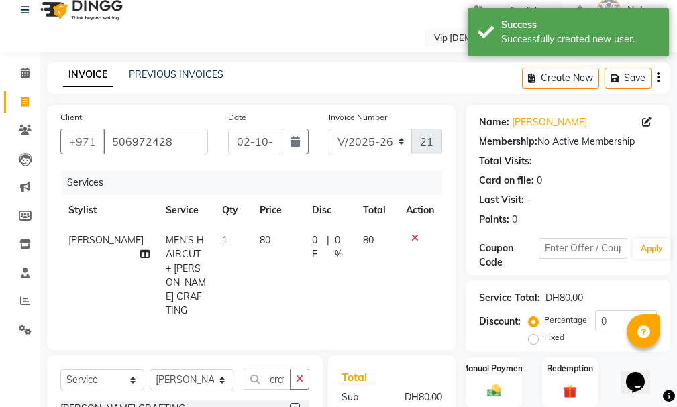
checkbox input "false"
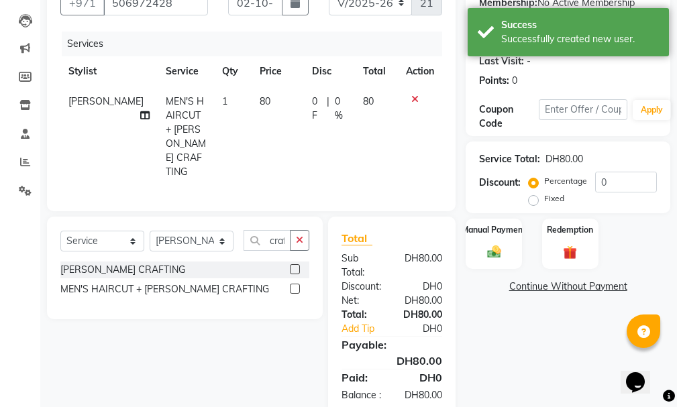
scroll to position [178, 0]
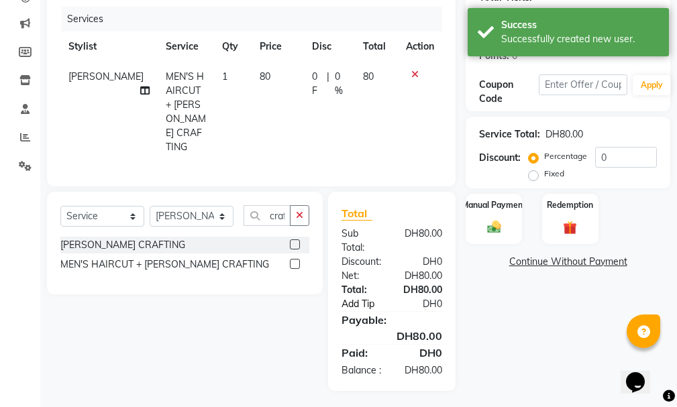
click at [358, 297] on link "Add Tip" at bounding box center [367, 304] width 70 height 14
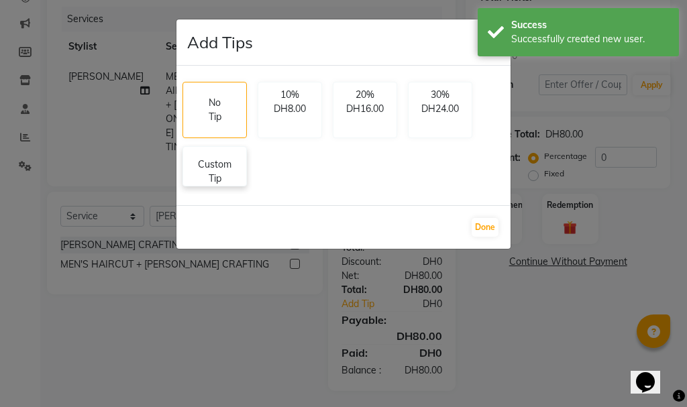
click at [223, 174] on p "Custom Tip" at bounding box center [214, 172] width 47 height 28
select select "91106"
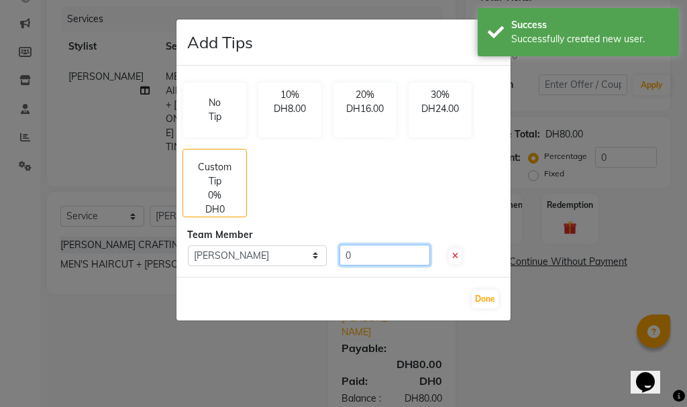
click at [385, 254] on input "0" at bounding box center [385, 255] width 91 height 21
type input "10"
click at [482, 298] on button "Done" at bounding box center [485, 299] width 27 height 19
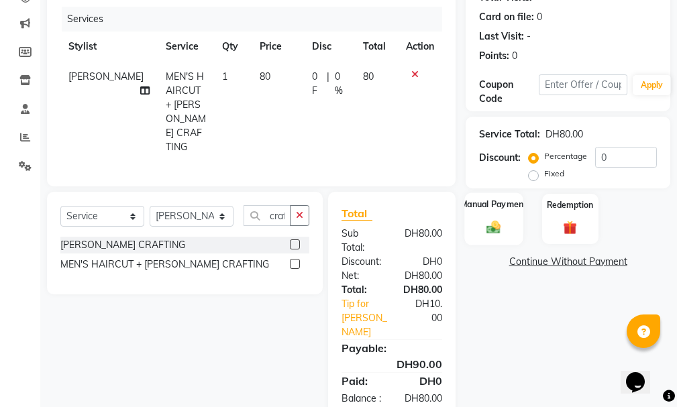
click at [494, 216] on div "Manual Payment" at bounding box center [494, 219] width 58 height 52
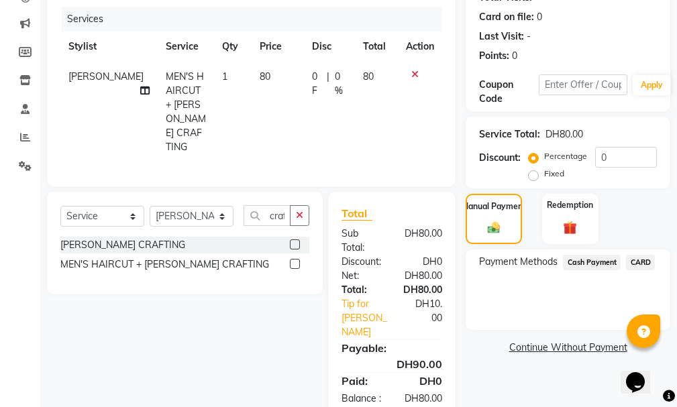
click at [648, 266] on span "CARD" at bounding box center [640, 262] width 29 height 15
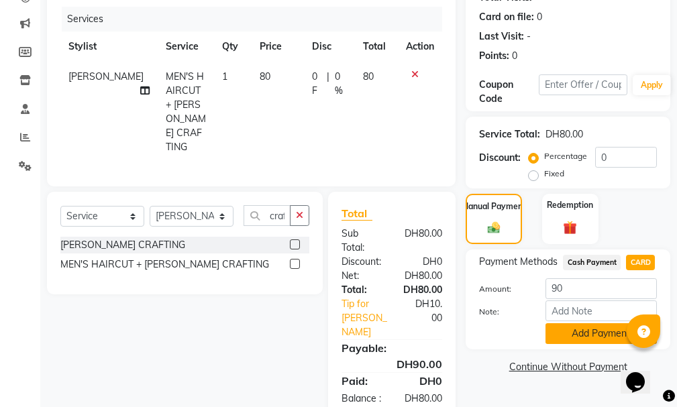
click at [591, 330] on button "Add Payment" at bounding box center [601, 334] width 111 height 21
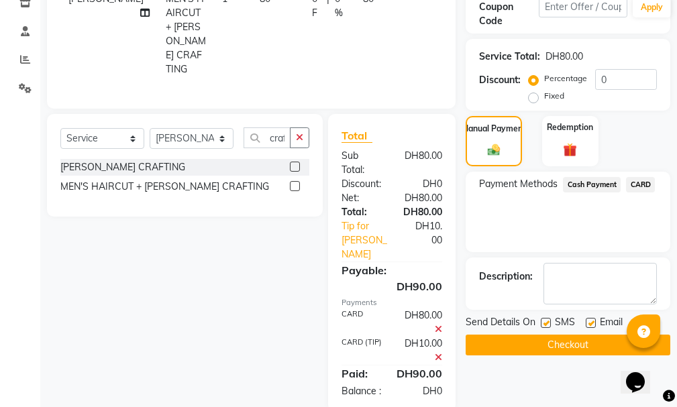
scroll to position [277, 0]
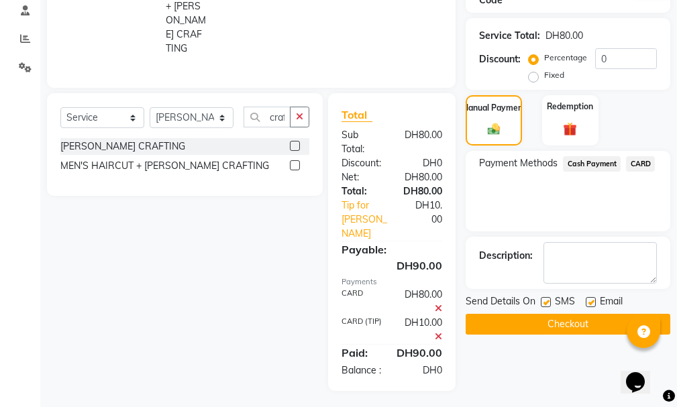
click at [599, 323] on button "Checkout" at bounding box center [568, 324] width 205 height 21
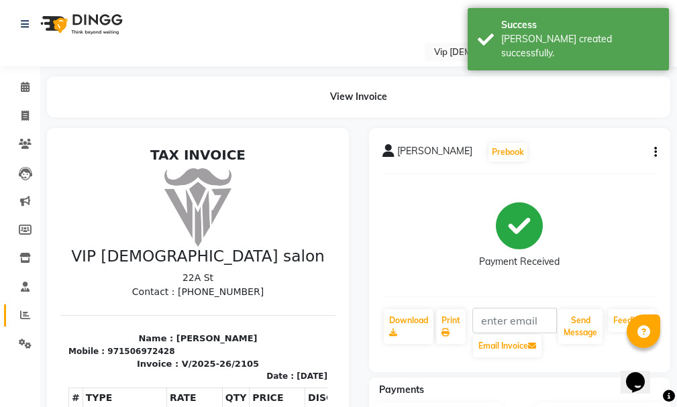
click at [25, 317] on icon at bounding box center [25, 315] width 10 height 10
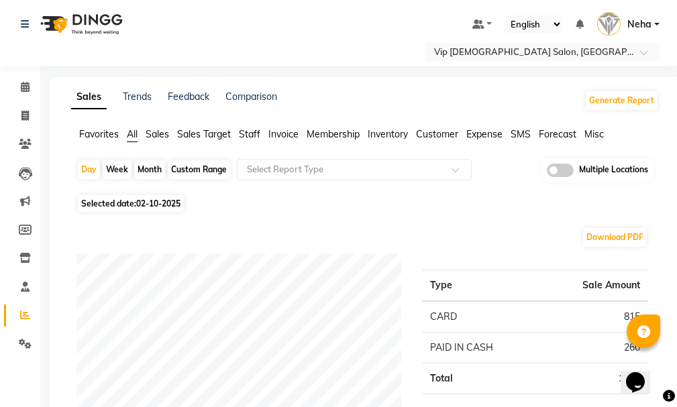
click at [33, 102] on li "Invoice" at bounding box center [20, 116] width 40 height 29
click at [26, 113] on icon at bounding box center [24, 116] width 7 height 10
select select "service"
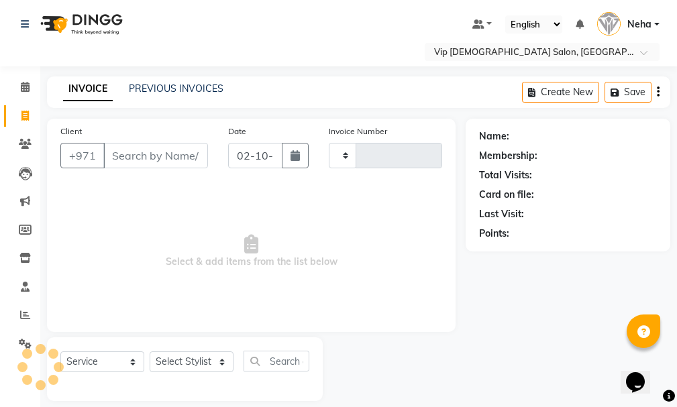
scroll to position [14, 0]
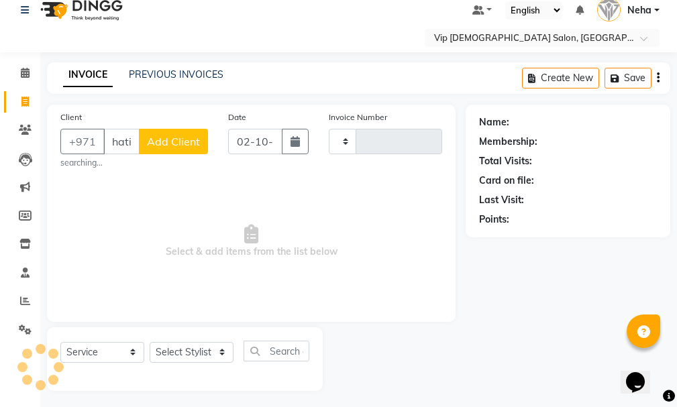
type input "hatim"
type input "2106"
select select "8415"
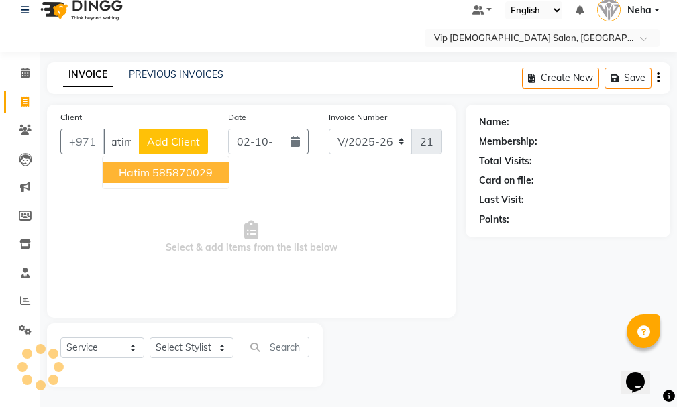
click at [139, 180] on button "Hatim 585870029" at bounding box center [166, 172] width 126 height 21
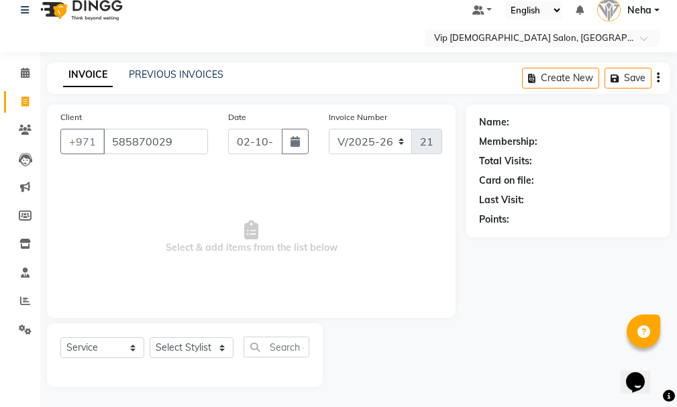
scroll to position [0, 0]
type input "585870029"
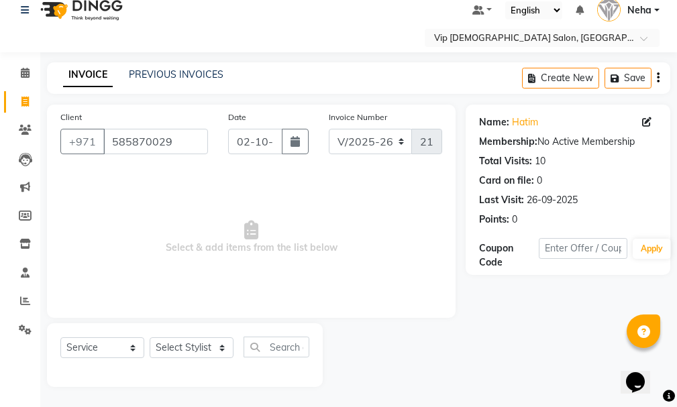
click at [203, 334] on div "Select Service Product Membership Package Voucher Prepaid Gift Card Select Styl…" at bounding box center [185, 356] width 276 height 64
click at [193, 346] on select "Select Stylist AHMED MOHAMED MOHAMED ELKHODARY ABDELHAMID Ali Rana Allauddin An…" at bounding box center [192, 348] width 84 height 21
select select "81364"
click at [150, 338] on select "Select Stylist AHMED MOHAMED MOHAMED ELKHODARY ABDELHAMID Ali Rana Allauddin An…" at bounding box center [192, 348] width 84 height 21
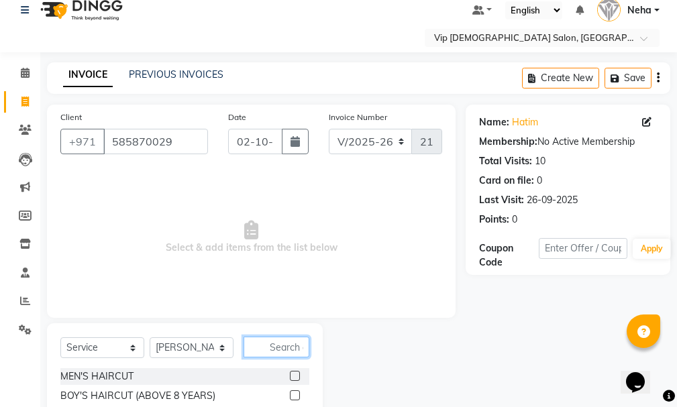
click at [291, 344] on input "text" at bounding box center [277, 347] width 66 height 21
type input "craf"
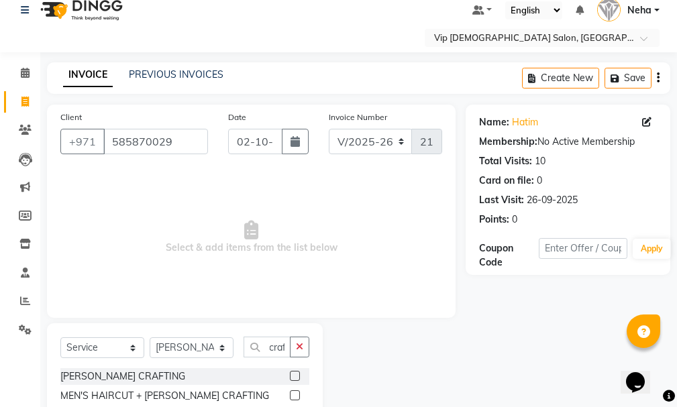
click at [297, 379] on label at bounding box center [295, 376] width 10 height 10
click at [297, 379] on input "checkbox" at bounding box center [294, 377] width 9 height 9
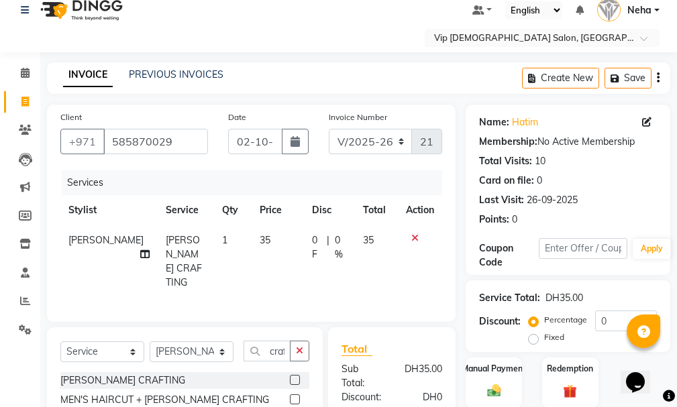
checkbox input "false"
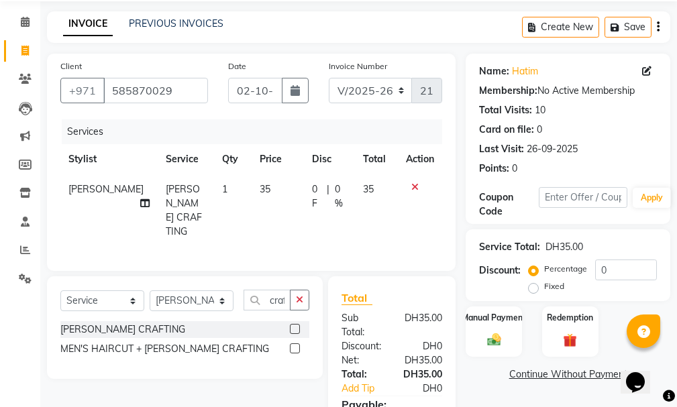
scroll to position [164, 0]
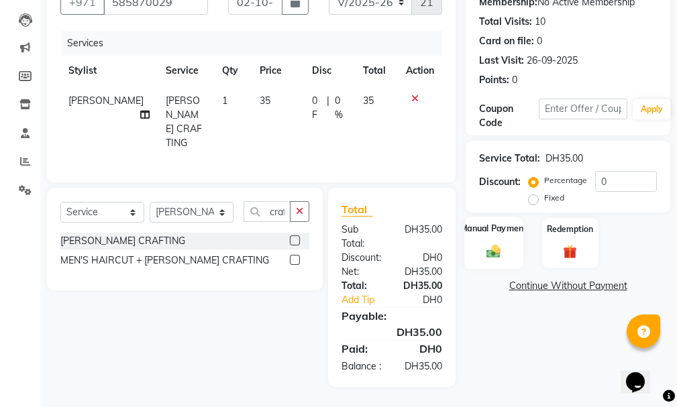
click at [492, 233] on div "Manual Payment" at bounding box center [494, 243] width 58 height 52
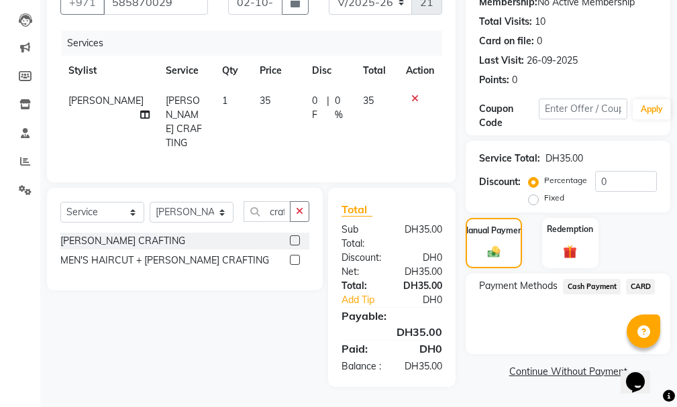
click at [644, 279] on span "CARD" at bounding box center [640, 286] width 29 height 15
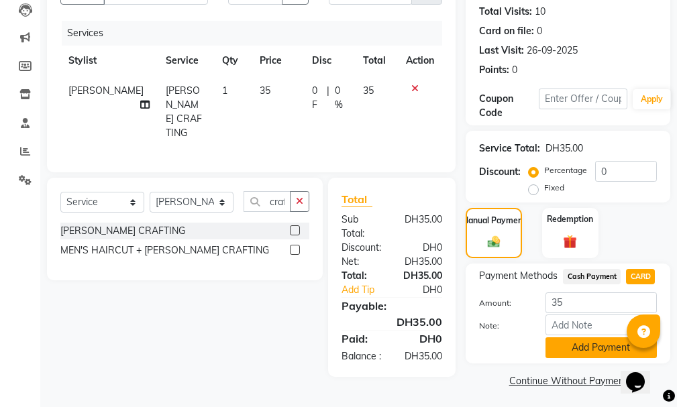
click at [589, 345] on button "Add Payment" at bounding box center [601, 348] width 111 height 21
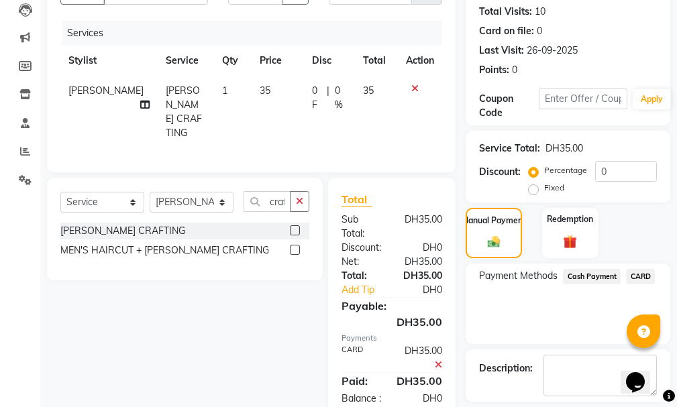
scroll to position [224, 0]
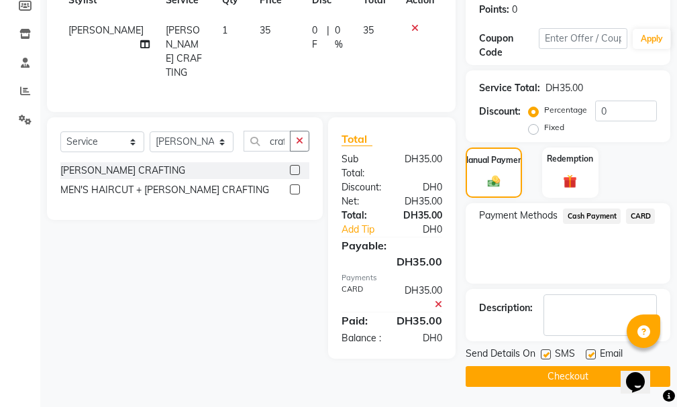
click at [580, 375] on button "Checkout" at bounding box center [568, 376] width 205 height 21
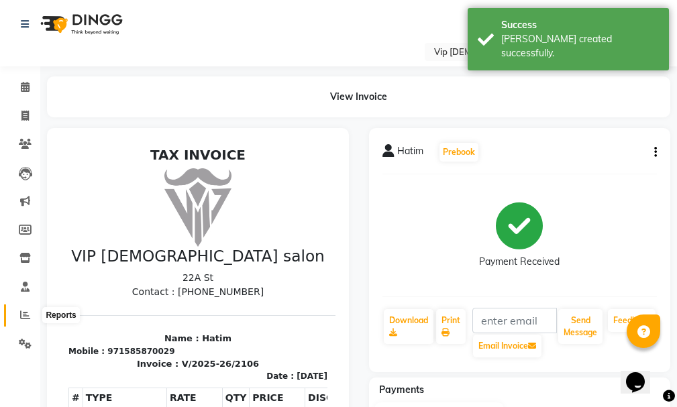
click at [28, 309] on span at bounding box center [24, 315] width 23 height 15
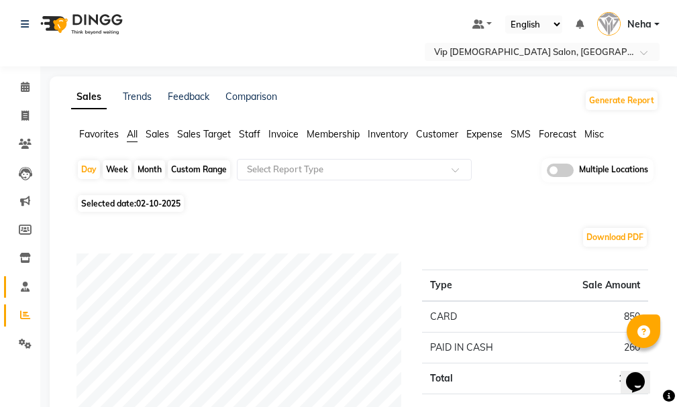
click at [24, 286] on icon at bounding box center [25, 287] width 9 height 10
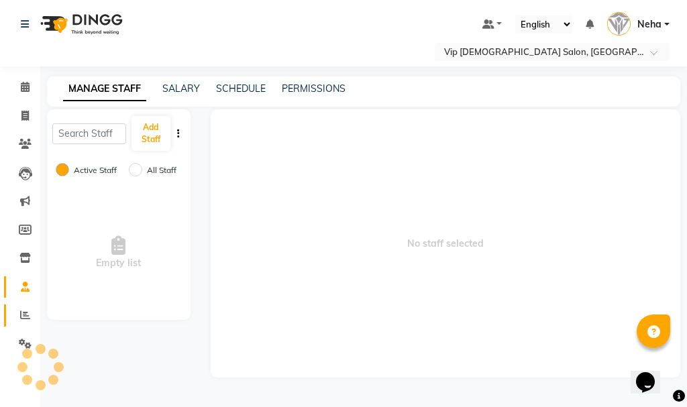
click at [24, 311] on icon at bounding box center [25, 315] width 10 height 10
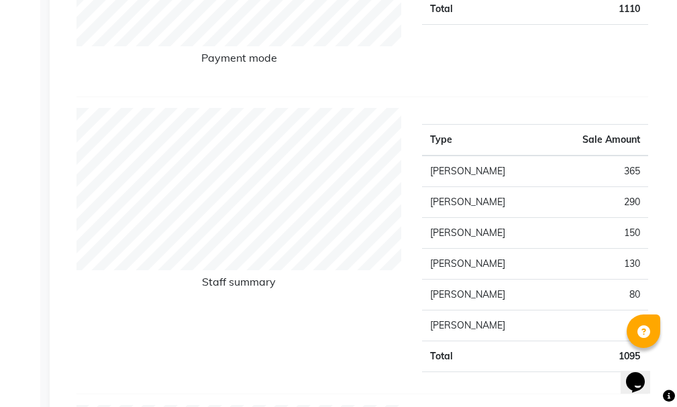
scroll to position [376, 0]
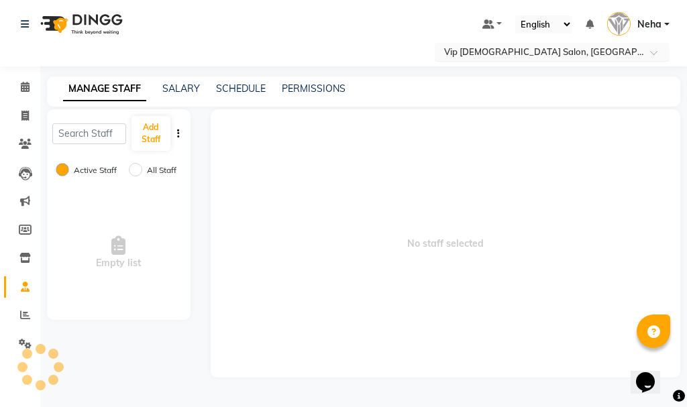
click at [665, 50] on ul "Select Location × Vip Gents Salon, Hor Al Anz East" at bounding box center [552, 52] width 248 height 18
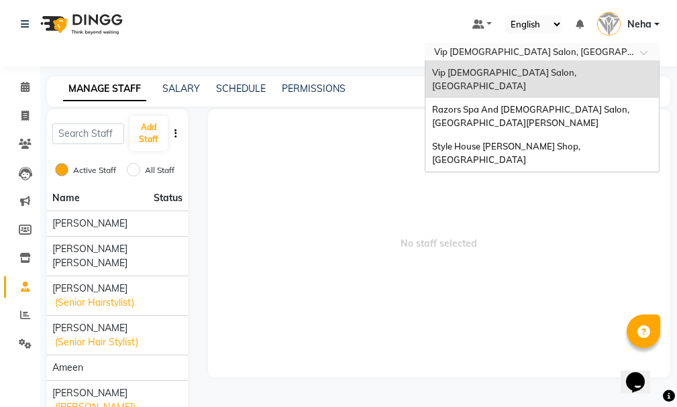
click at [497, 104] on span "Razors Spa And Gents Salon, Nadd Al Hamar" at bounding box center [531, 116] width 199 height 24
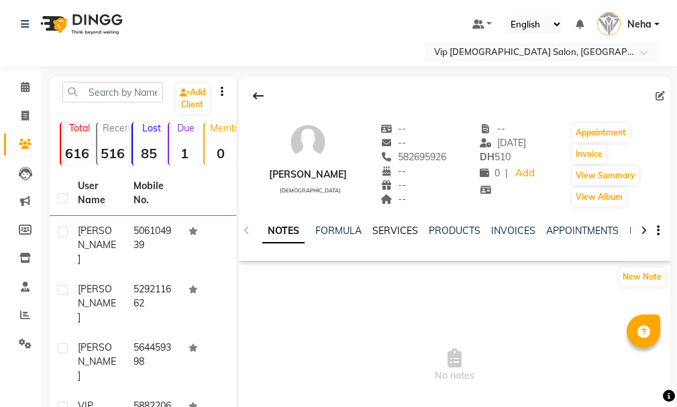
click at [393, 228] on link "SERVICES" at bounding box center [396, 231] width 46 height 12
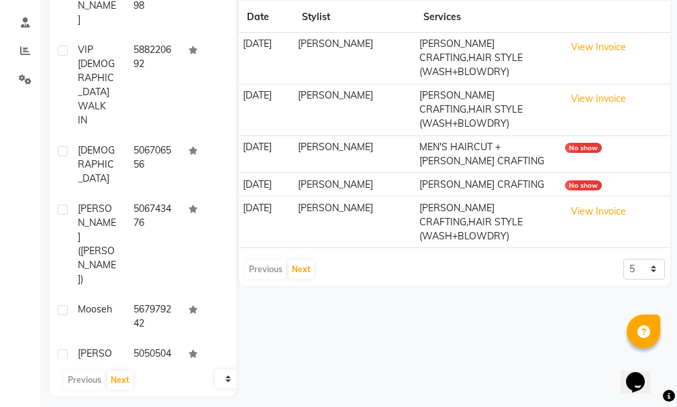
scroll to position [274, 0]
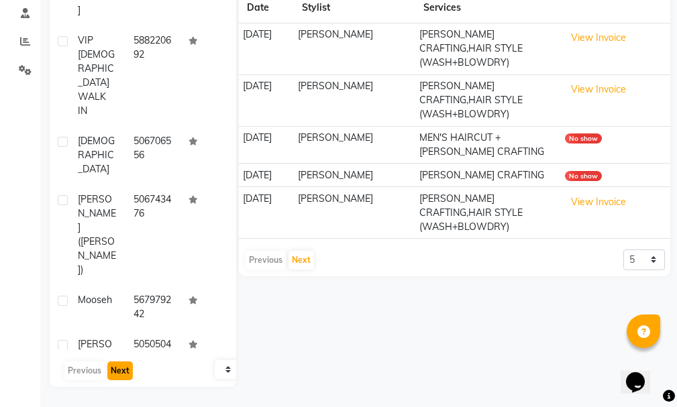
click at [119, 368] on button "Next" at bounding box center [120, 371] width 26 height 19
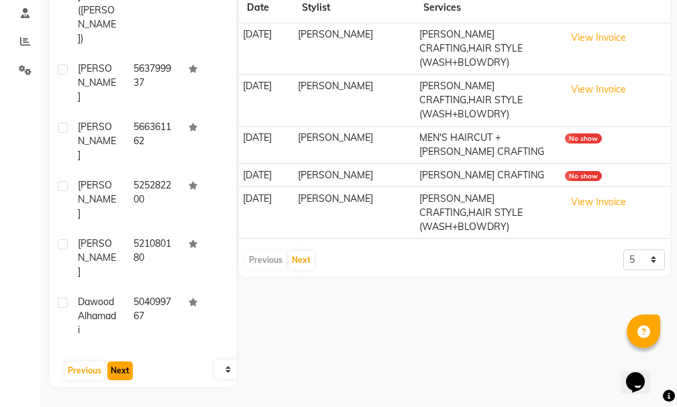
click at [119, 370] on button "Next" at bounding box center [120, 371] width 26 height 19
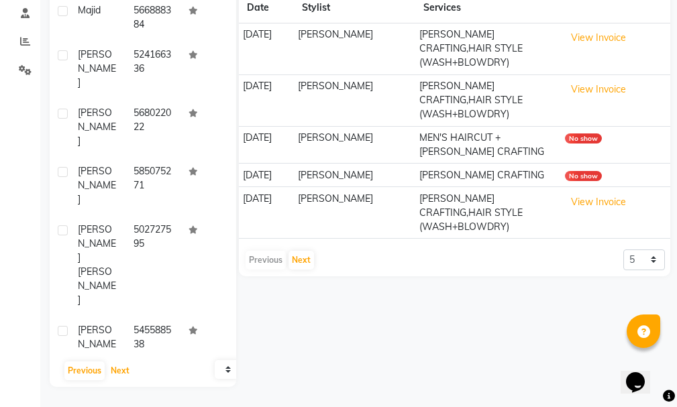
scroll to position [78, 0]
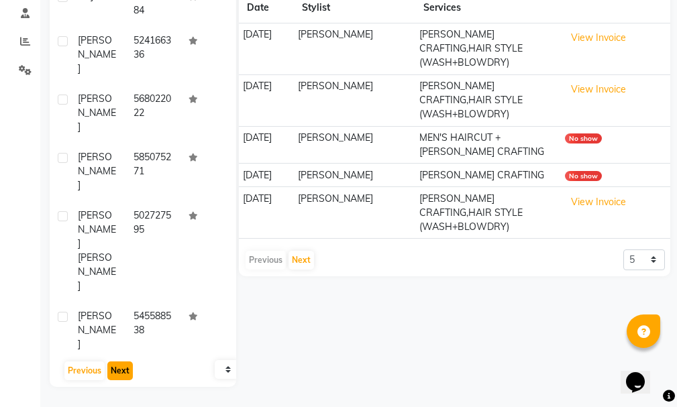
click at [121, 366] on button "Next" at bounding box center [120, 371] width 26 height 19
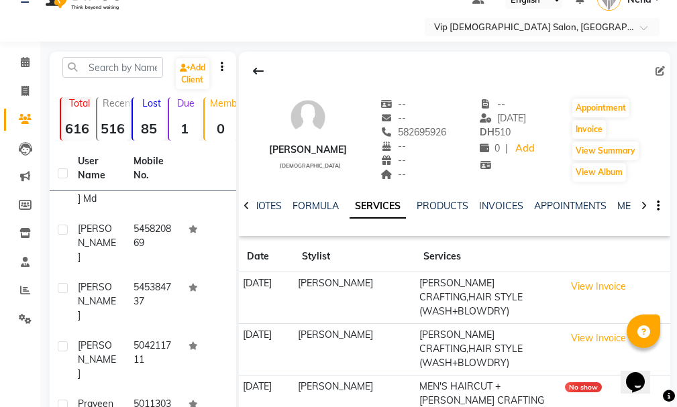
scroll to position [0, 0]
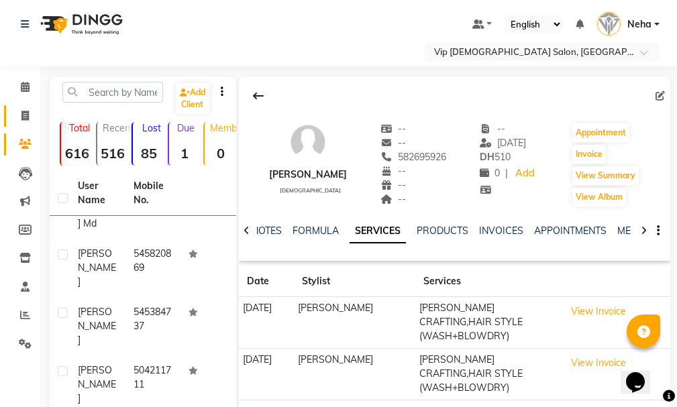
click at [23, 111] on icon at bounding box center [24, 116] width 7 height 10
select select "service"
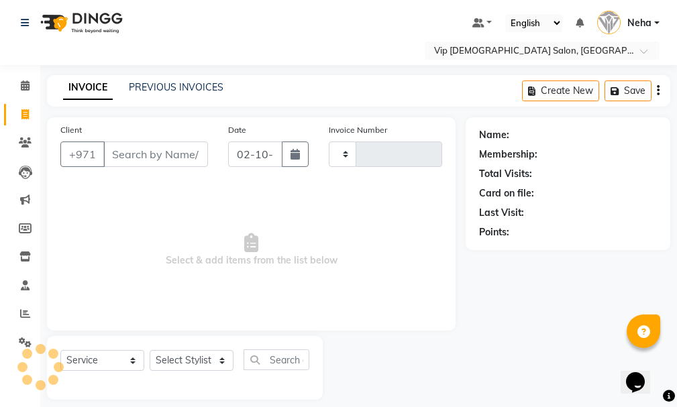
type input "2102"
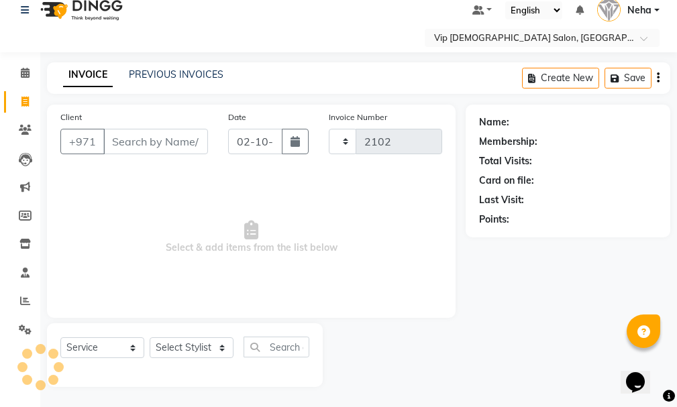
select select "8415"
click at [187, 70] on link "PREVIOUS INVOICES" at bounding box center [176, 74] width 95 height 12
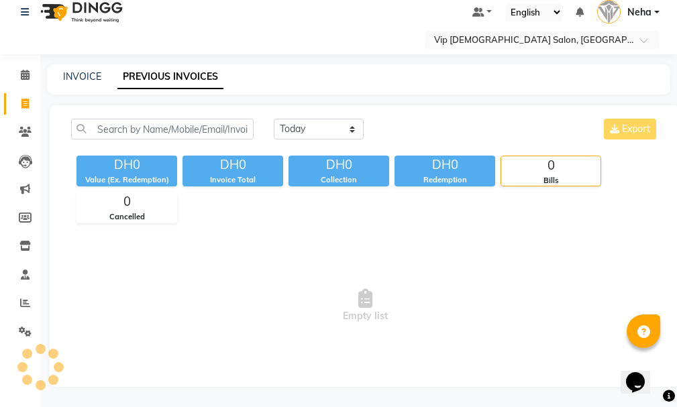
scroll to position [14, 0]
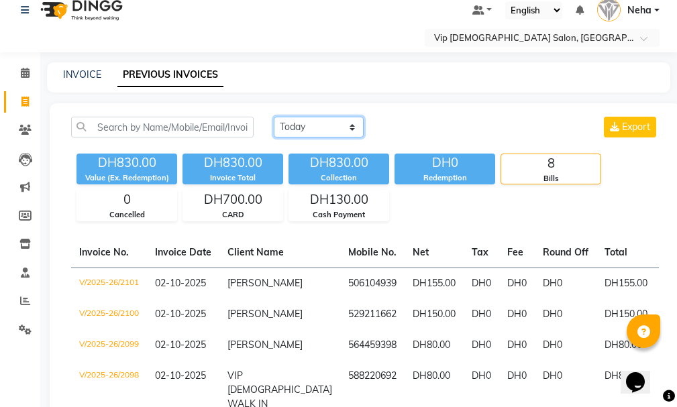
click at [319, 124] on select "Today Yesterday Custom Range" at bounding box center [319, 127] width 90 height 21
select select "range"
click at [274, 117] on select "Today Yesterday Custom Range" at bounding box center [319, 127] width 90 height 21
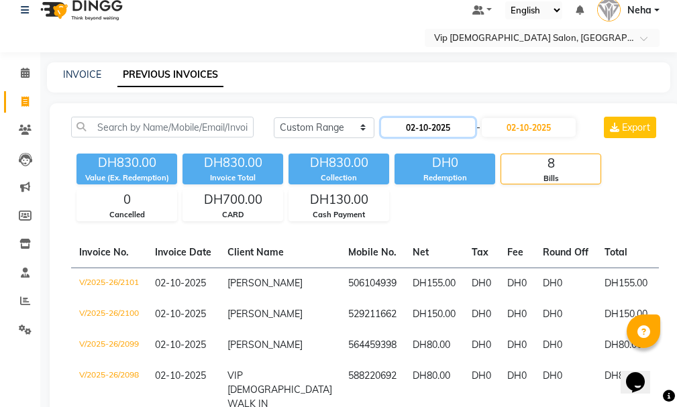
click at [437, 124] on input "02-10-2025" at bounding box center [428, 127] width 94 height 19
select select "10"
select select "2025"
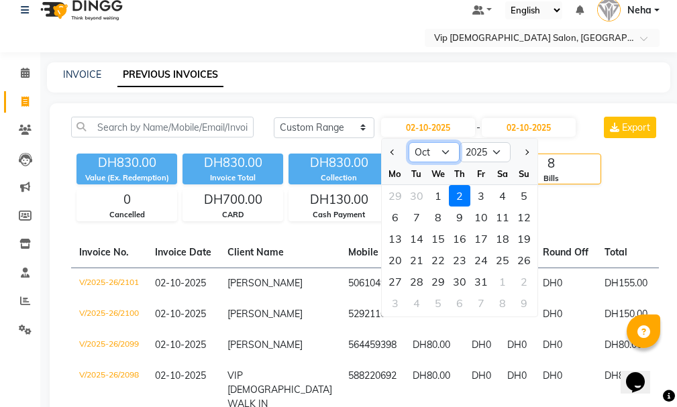
click at [438, 152] on select "Jan Feb Mar Apr May Jun Jul Aug Sep Oct Nov Dec" at bounding box center [434, 152] width 51 height 20
select select "9"
click at [409, 142] on select "Jan Feb Mar Apr May Jun Jul Aug Sep Oct Nov Dec" at bounding box center [434, 152] width 51 height 20
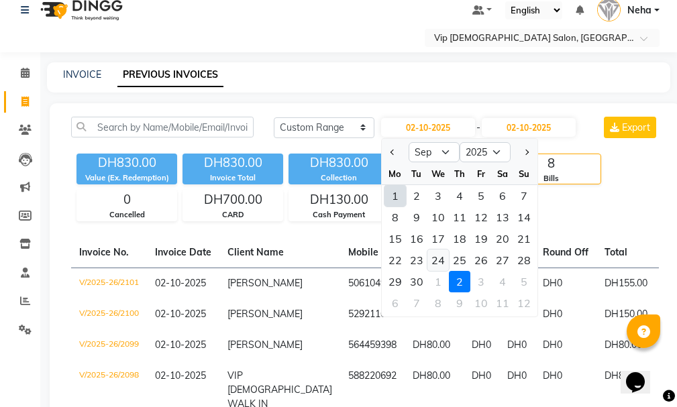
click at [438, 263] on div "24" at bounding box center [438, 260] width 21 height 21
type input "24-09-2025"
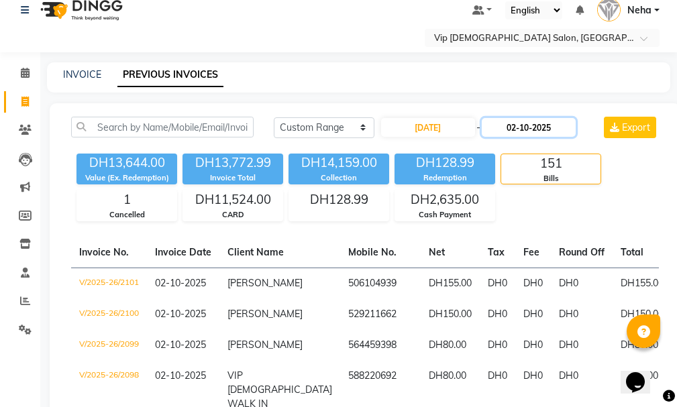
click at [542, 125] on input "02-10-2025" at bounding box center [529, 127] width 94 height 19
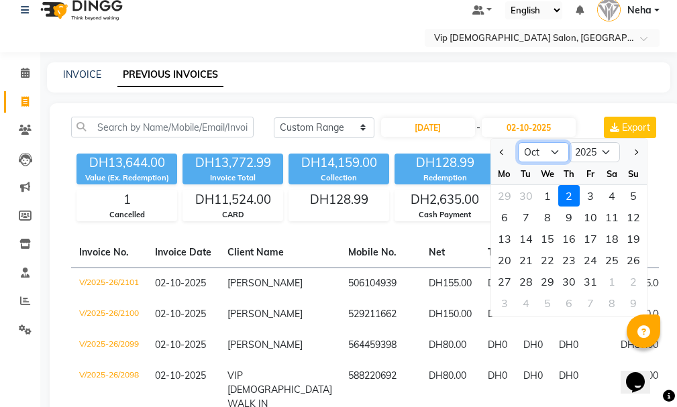
click at [543, 149] on select "Sep Oct Nov Dec" at bounding box center [543, 152] width 51 height 20
select select "9"
click at [518, 142] on select "Sep Oct Nov Dec" at bounding box center [543, 152] width 51 height 20
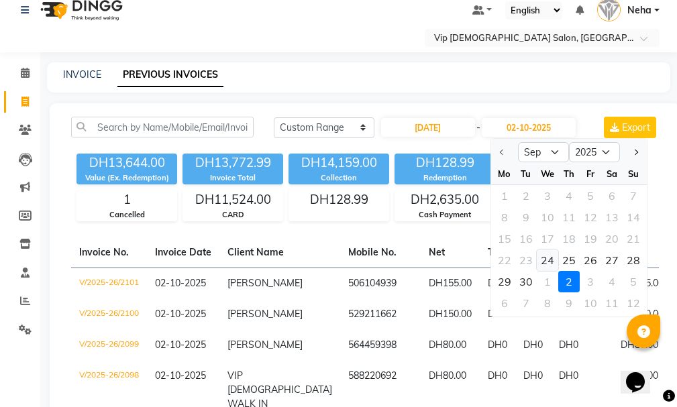
click at [549, 256] on div "24" at bounding box center [547, 260] width 21 height 21
type input "24-09-2025"
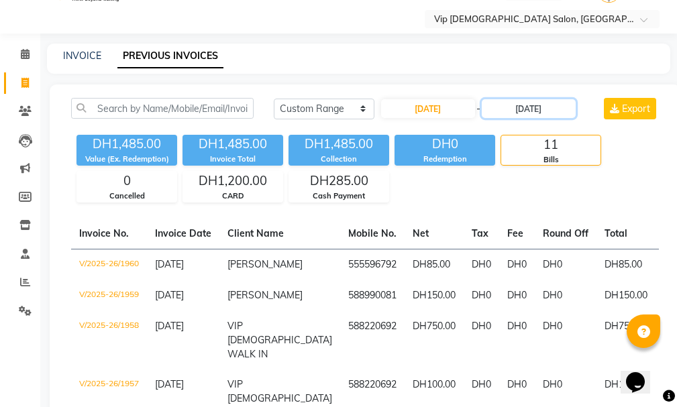
scroll to position [0, 0]
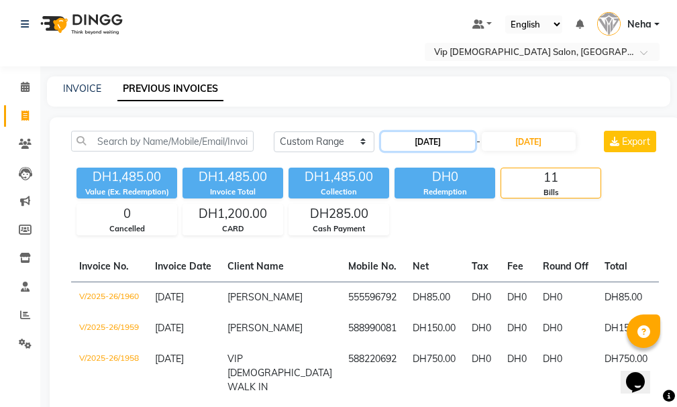
click at [441, 143] on input "24-09-2025" at bounding box center [428, 141] width 94 height 19
select select "9"
select select "2025"
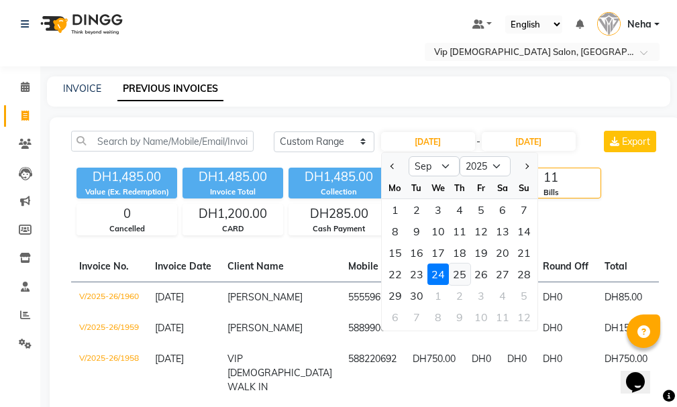
click at [462, 275] on div "25" at bounding box center [459, 274] width 21 height 21
type input "25-09-2025"
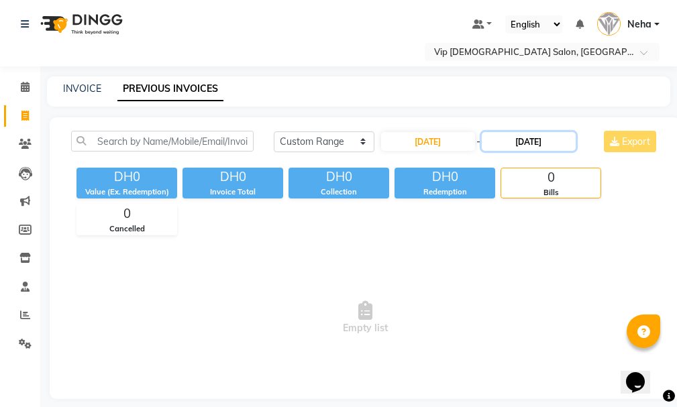
click at [548, 139] on input "24-09-2025" at bounding box center [529, 141] width 94 height 19
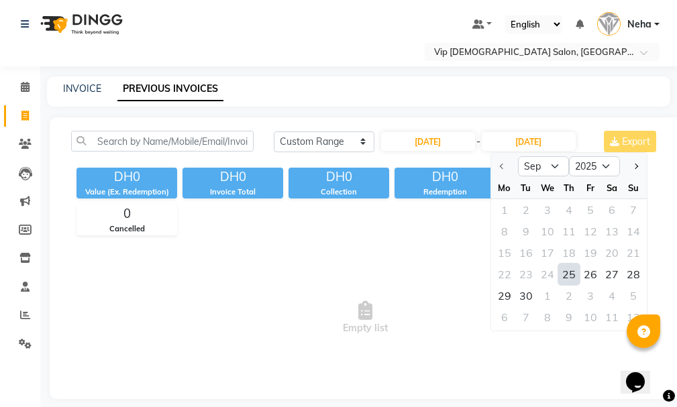
click at [571, 276] on div "25" at bounding box center [568, 274] width 21 height 21
type input "25-09-2025"
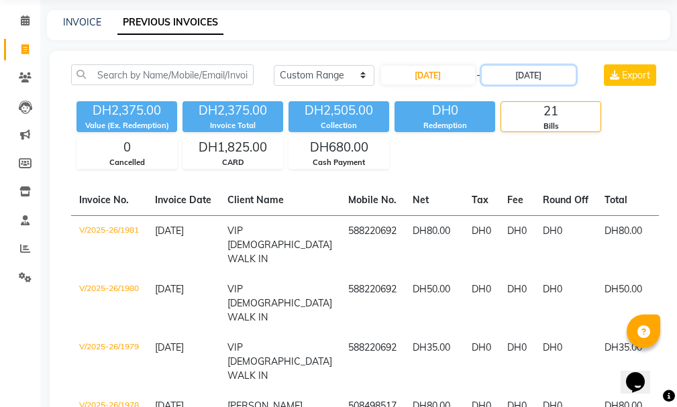
scroll to position [53, 0]
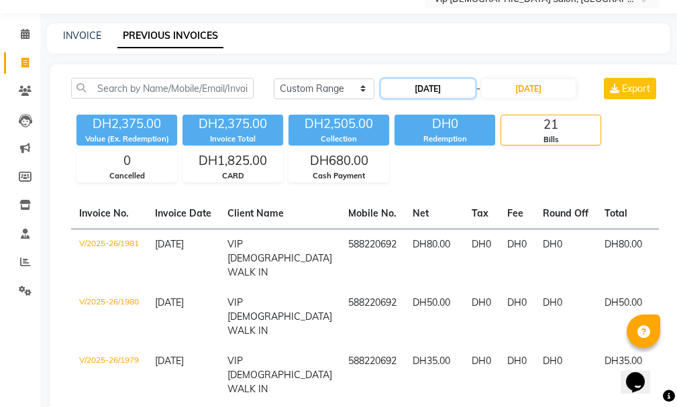
click at [435, 87] on input "25-09-2025" at bounding box center [428, 88] width 94 height 19
select select "9"
select select "2025"
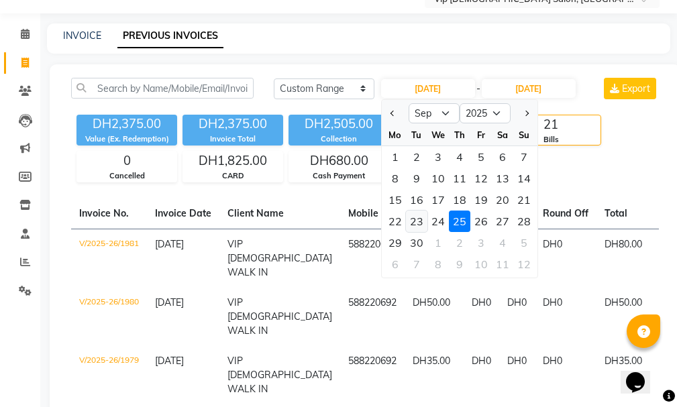
click at [417, 219] on div "23" at bounding box center [416, 221] width 21 height 21
type input "23-09-2025"
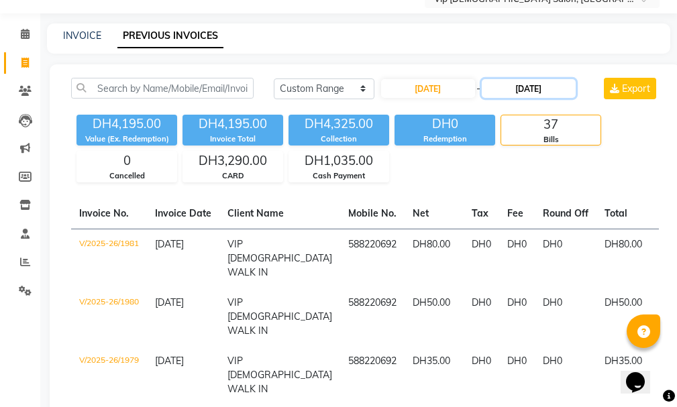
click at [553, 85] on input "25-09-2025" at bounding box center [529, 88] width 94 height 19
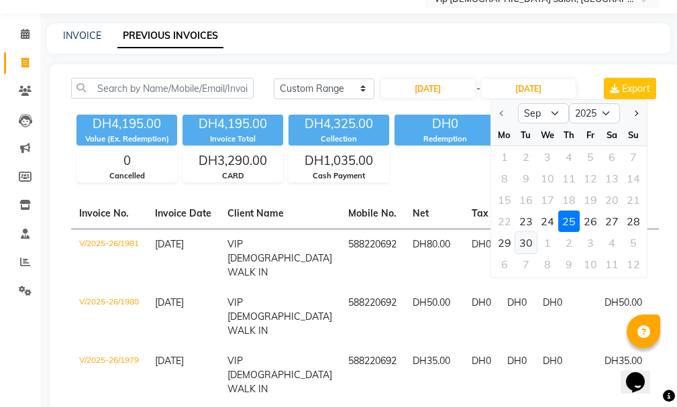
click at [524, 240] on div "30" at bounding box center [525, 242] width 21 height 21
type input "30-09-2025"
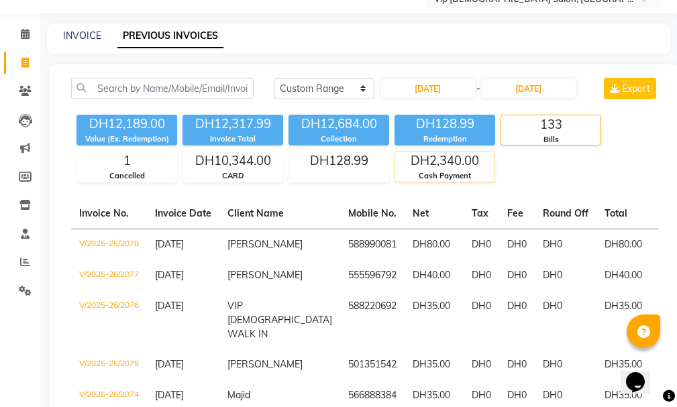
click at [446, 167] on div "DH2,340.00" at bounding box center [444, 161] width 99 height 19
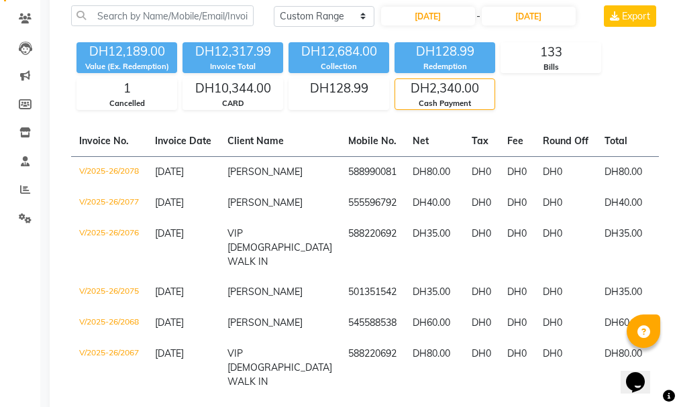
scroll to position [140, 0]
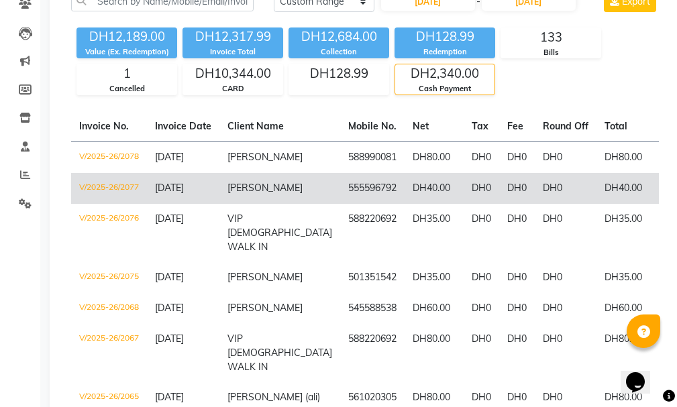
click at [116, 182] on td "V/2025-26/2077" at bounding box center [109, 188] width 76 height 31
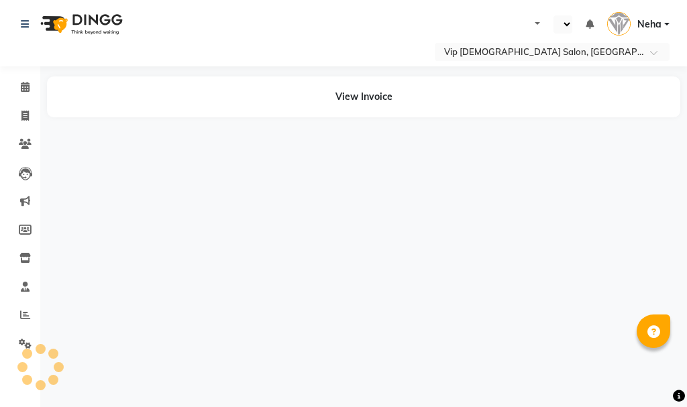
select select "en"
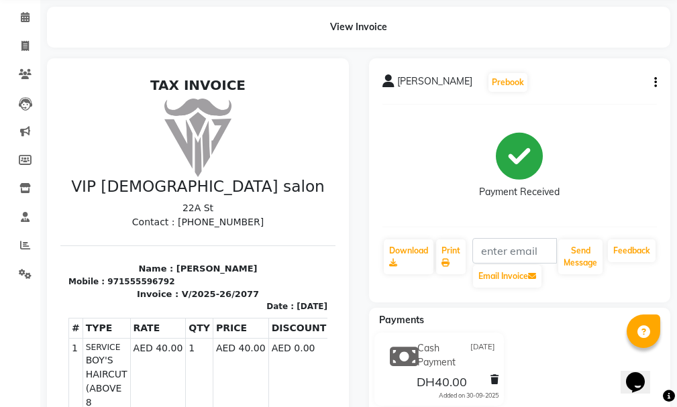
scroll to position [72, 0]
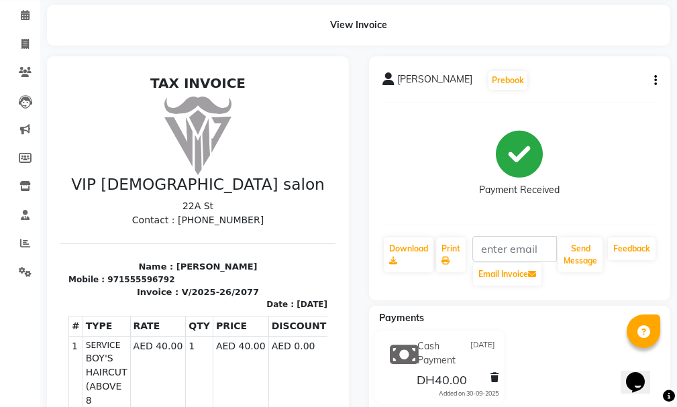
click at [128, 279] on div "971555596792" at bounding box center [140, 280] width 67 height 12
click at [126, 279] on div "971555596792" at bounding box center [140, 280] width 67 height 12
copy div "971555596792"
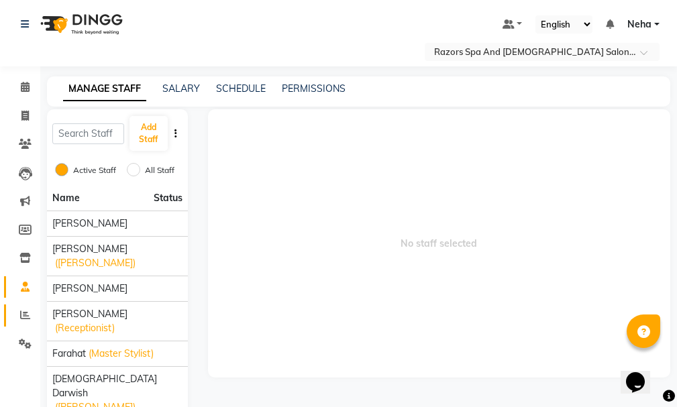
click at [22, 315] on icon at bounding box center [25, 315] width 10 height 10
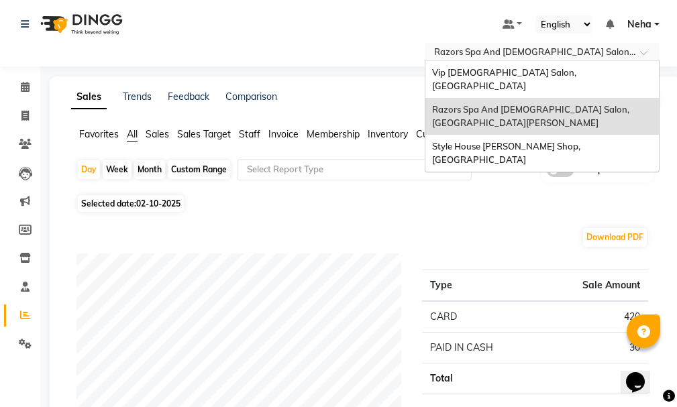
click at [560, 50] on input "text" at bounding box center [529, 52] width 195 height 13
click at [539, 71] on span "Vip [DEMOGRAPHIC_DATA] Salon, [GEOGRAPHIC_DATA]" at bounding box center [505, 79] width 146 height 24
